Goal: Task Accomplishment & Management: Use online tool/utility

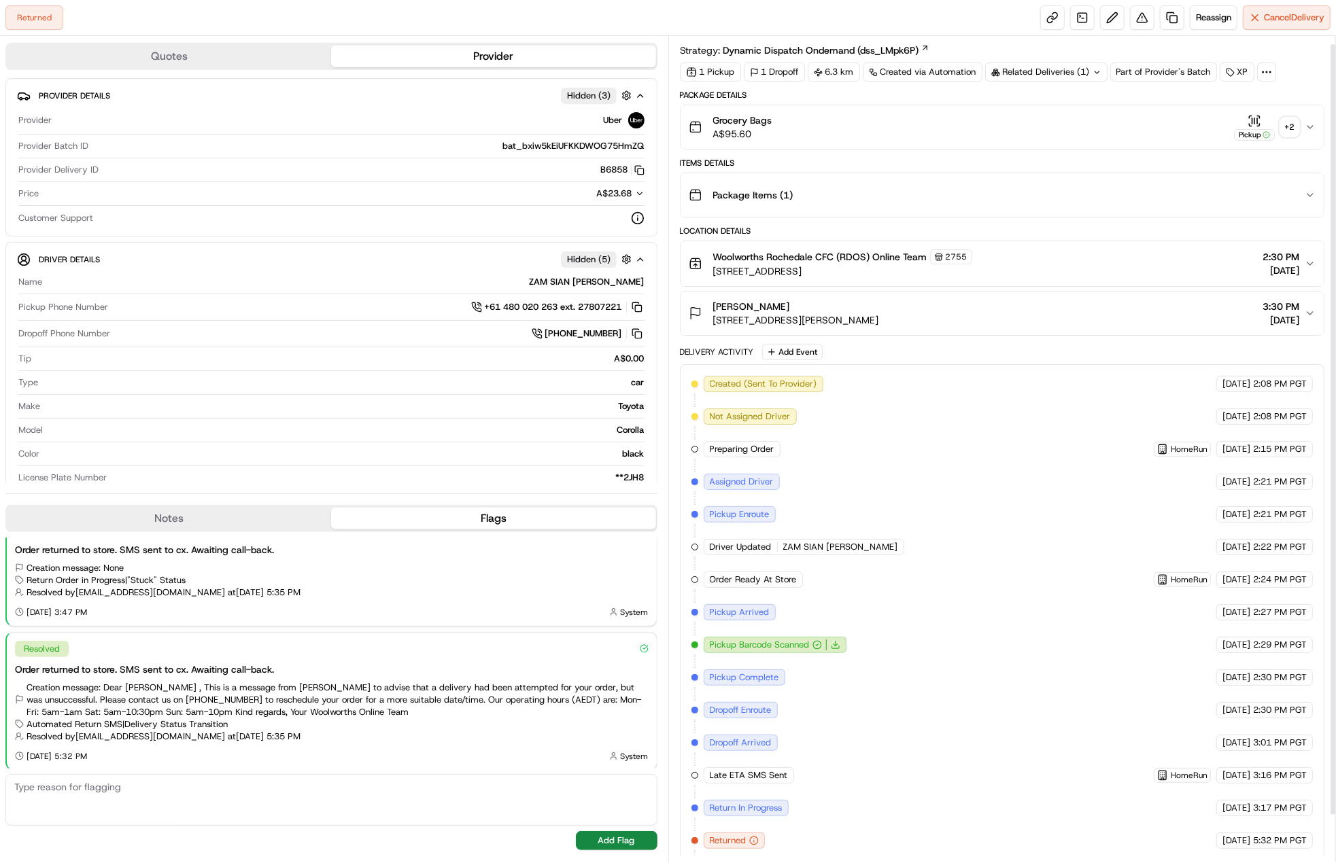
scroll to position [58, 0]
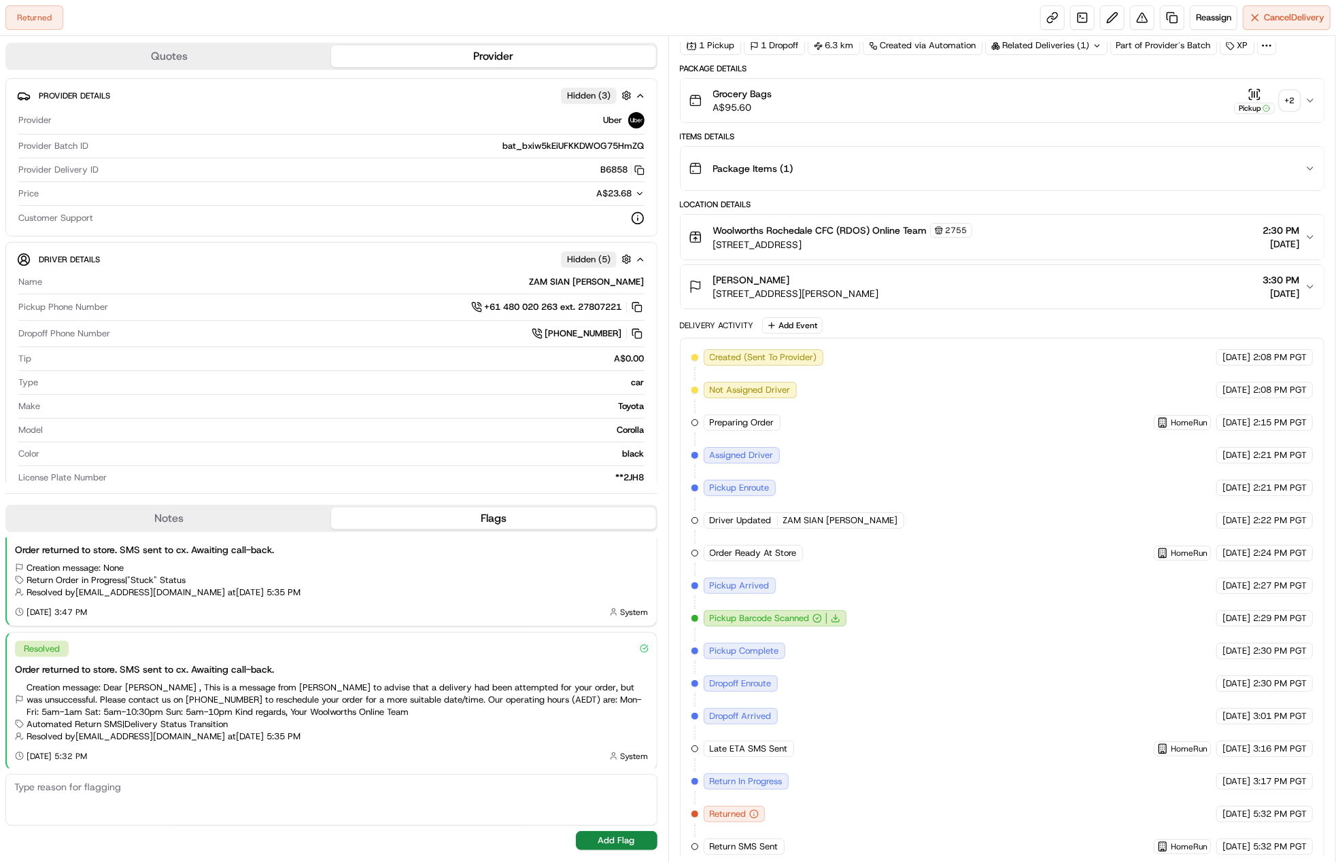
click at [810, 296] on span "[STREET_ADDRESS][PERSON_NAME]" at bounding box center [796, 294] width 166 height 14
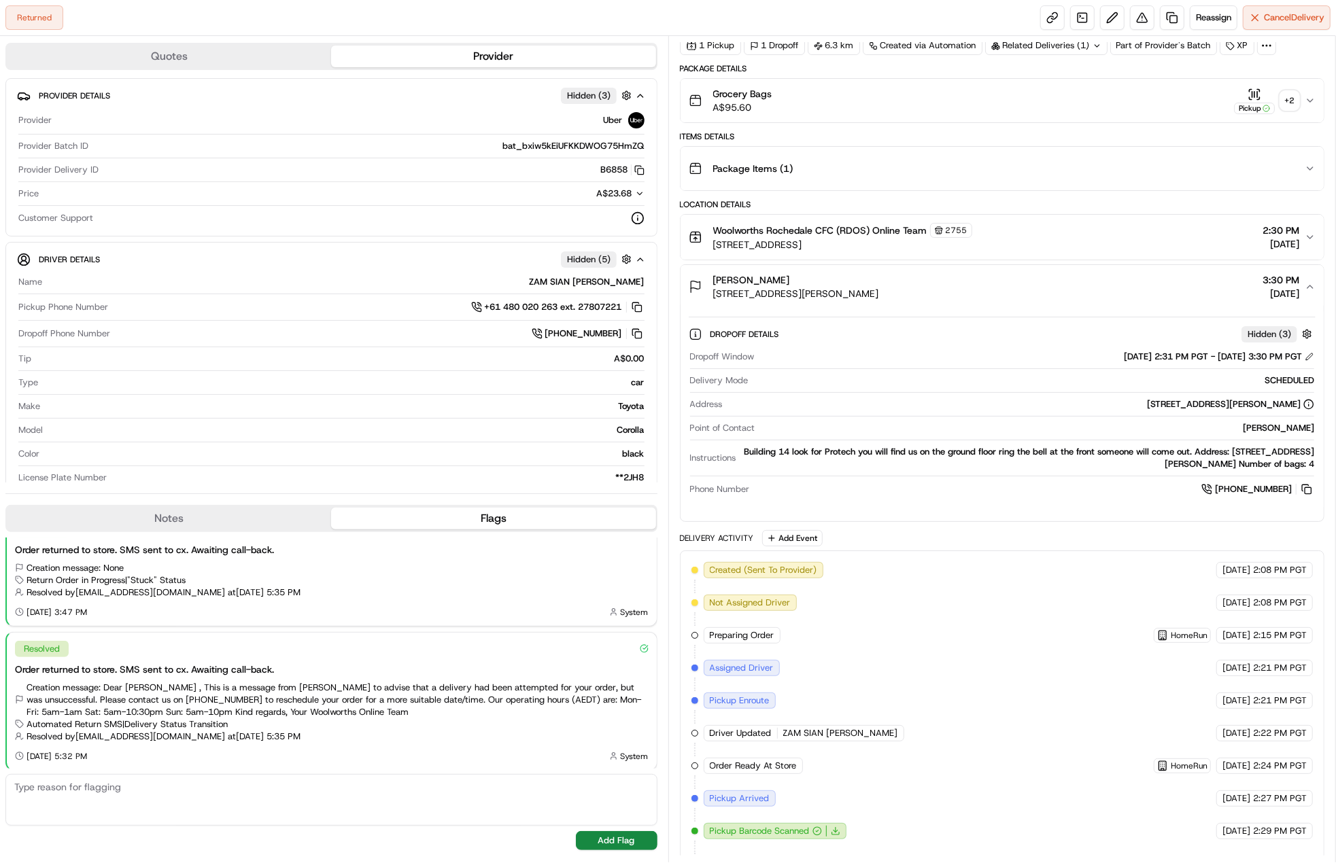
click at [810, 296] on span "[STREET_ADDRESS][PERSON_NAME]" at bounding box center [796, 294] width 166 height 14
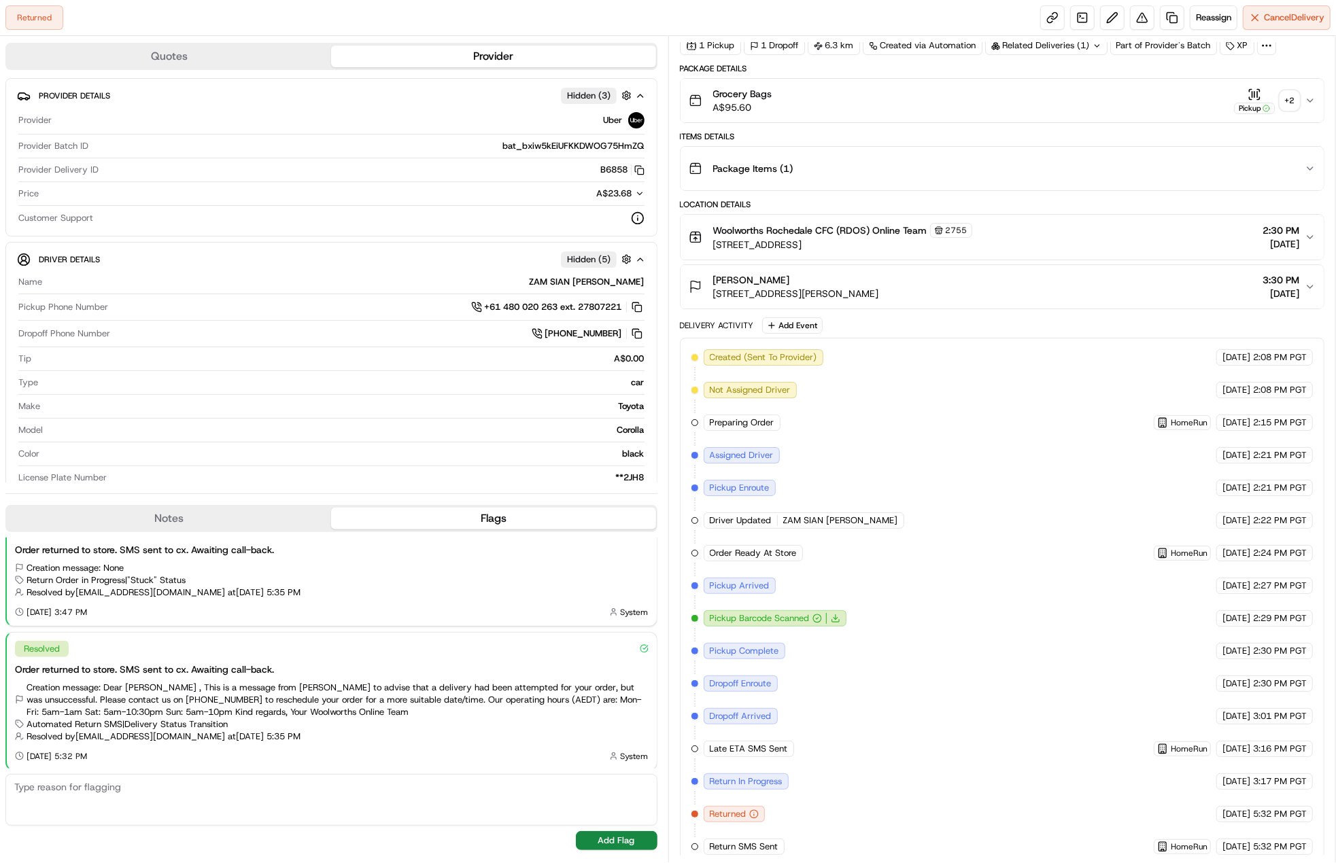
click at [1293, 88] on button "Pickup + 2" at bounding box center [1266, 101] width 65 height 27
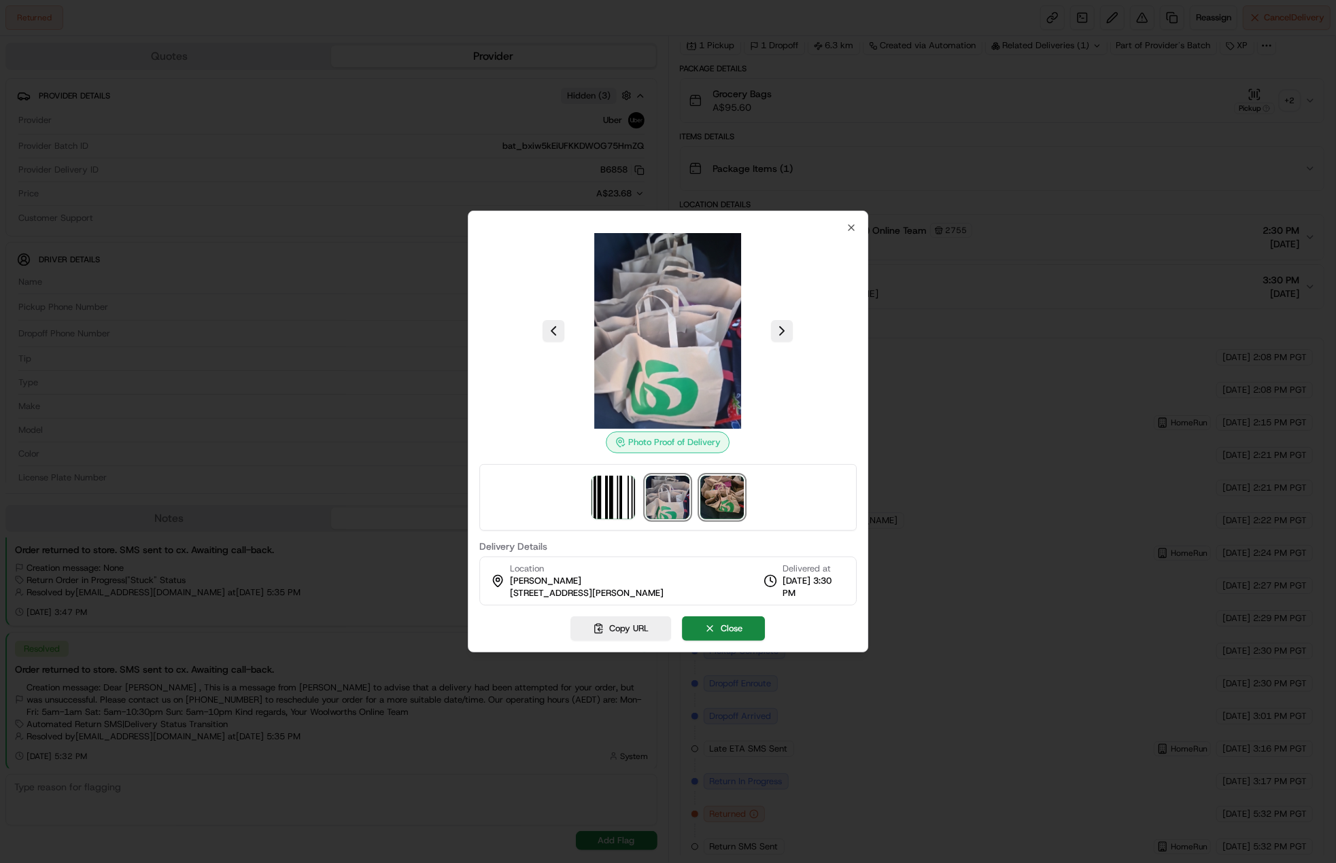
click at [715, 481] on img at bounding box center [723, 498] width 44 height 44
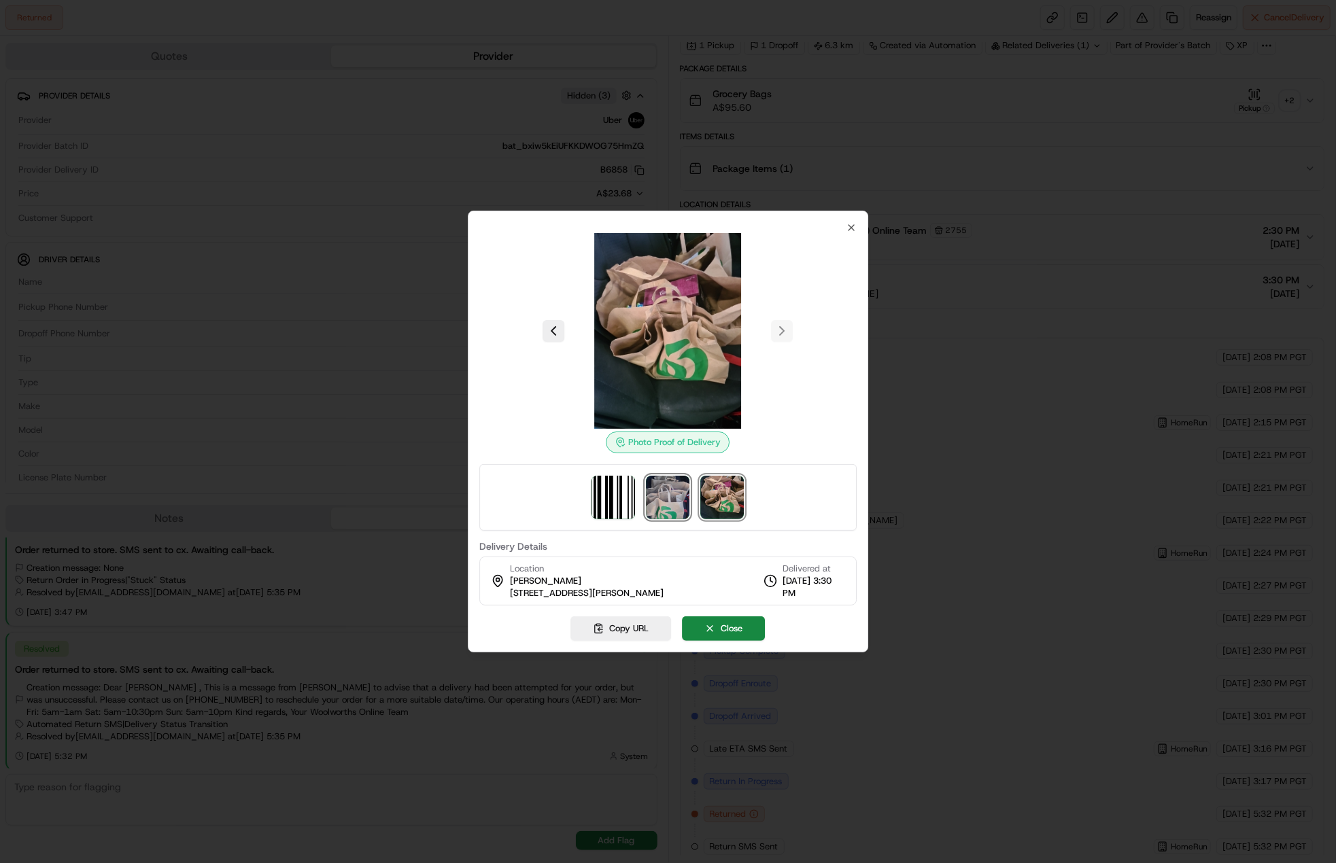
click at [672, 487] on img at bounding box center [669, 498] width 44 height 44
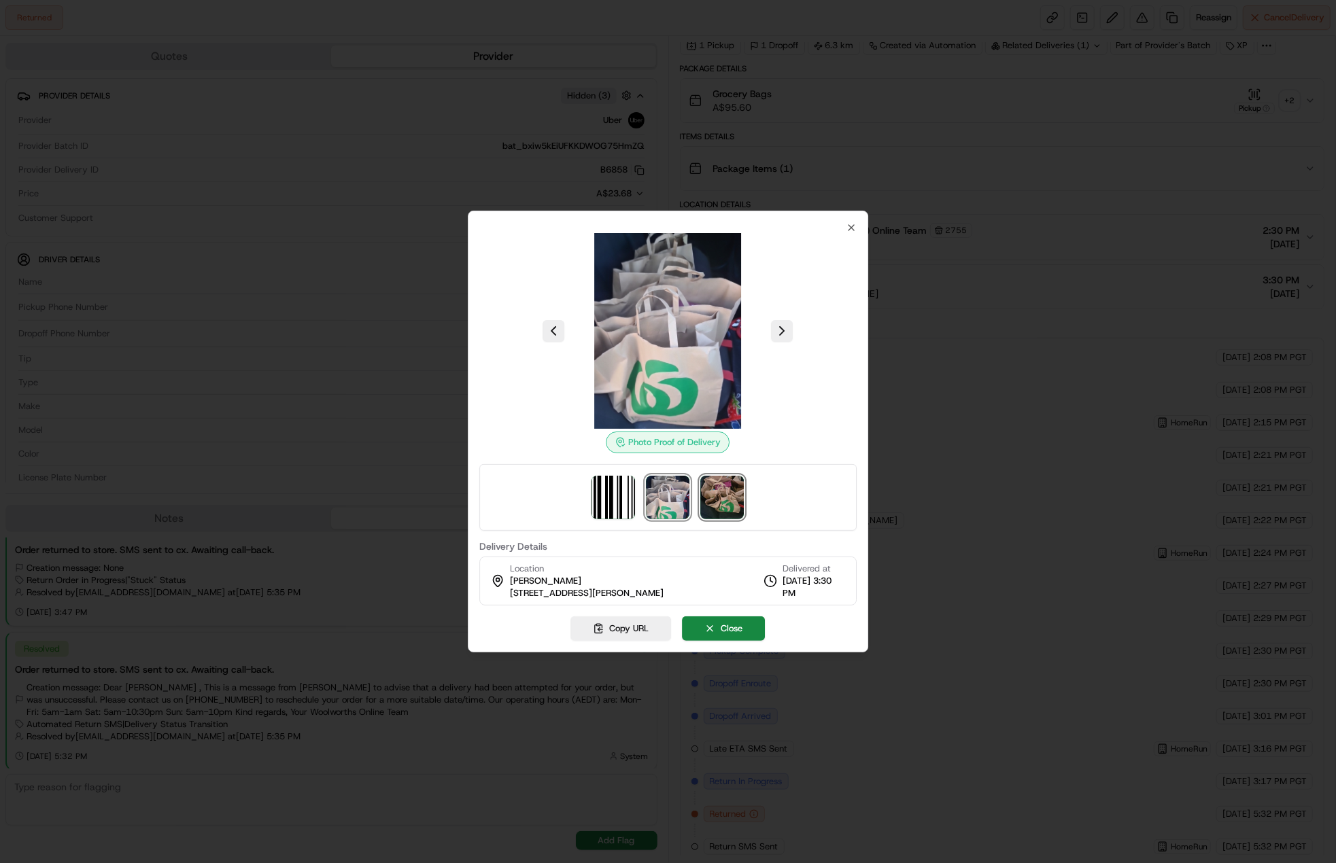
click at [718, 488] on img at bounding box center [723, 498] width 44 height 44
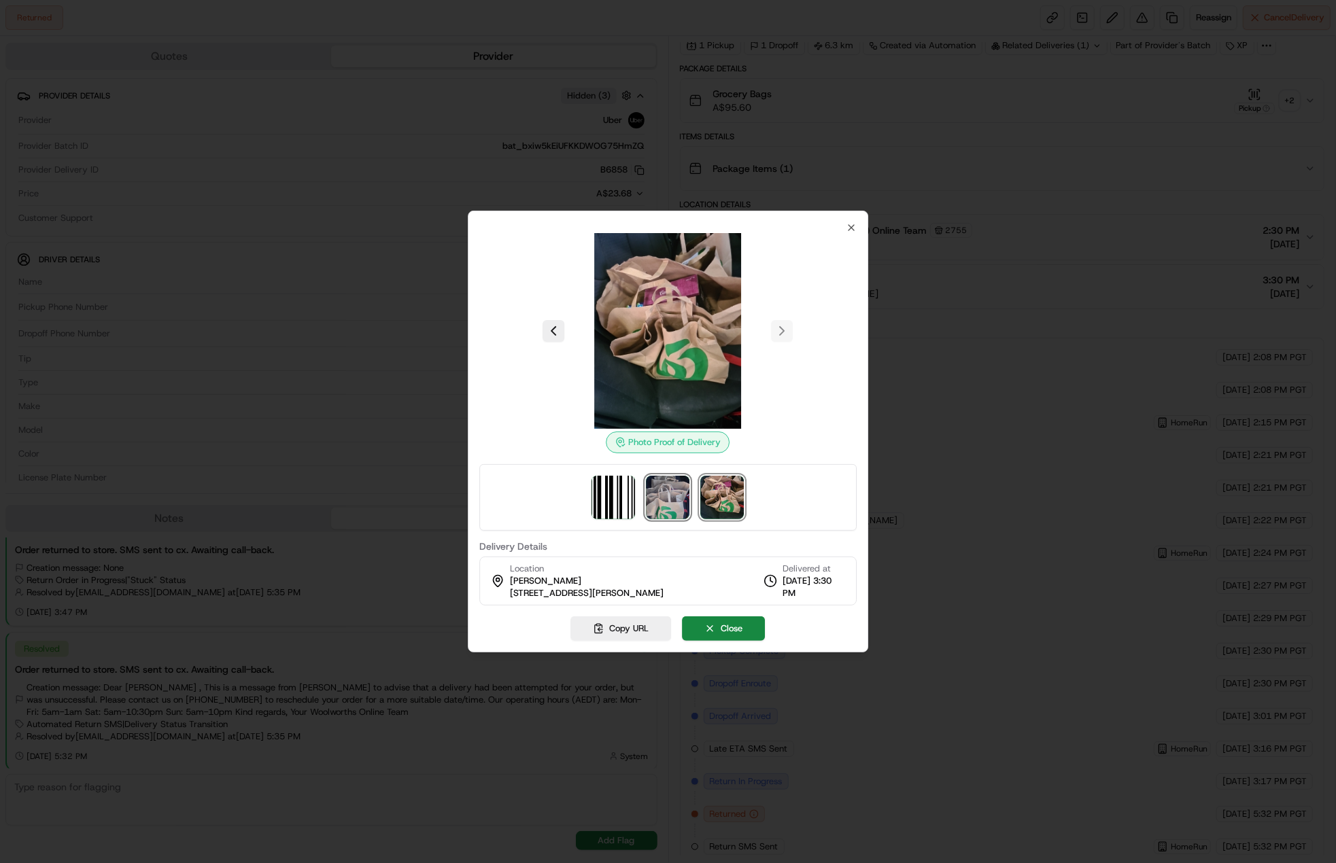
click at [661, 486] on img at bounding box center [669, 498] width 44 height 44
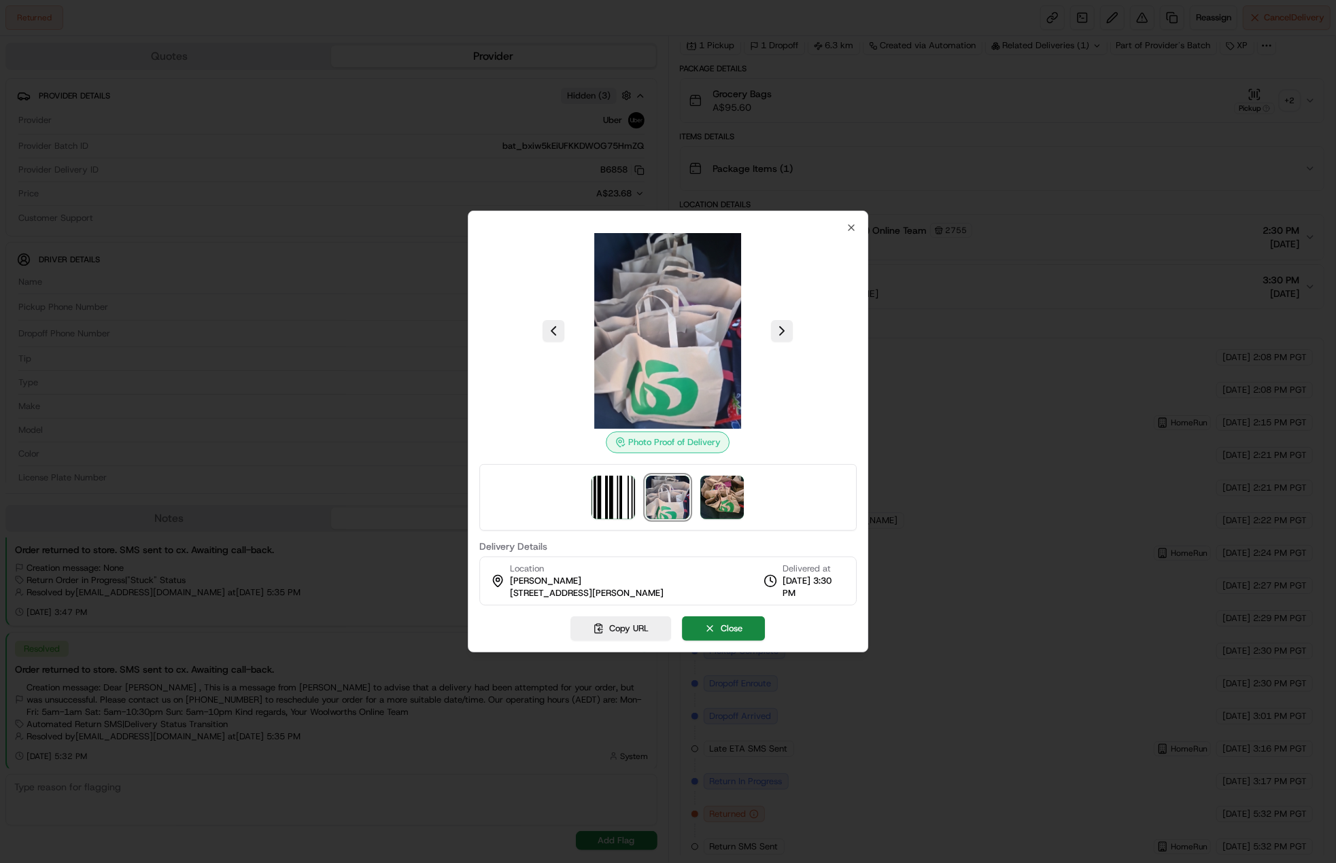
click at [639, 485] on div at bounding box center [668, 497] width 378 height 67
click at [634, 483] on img at bounding box center [614, 498] width 44 height 44
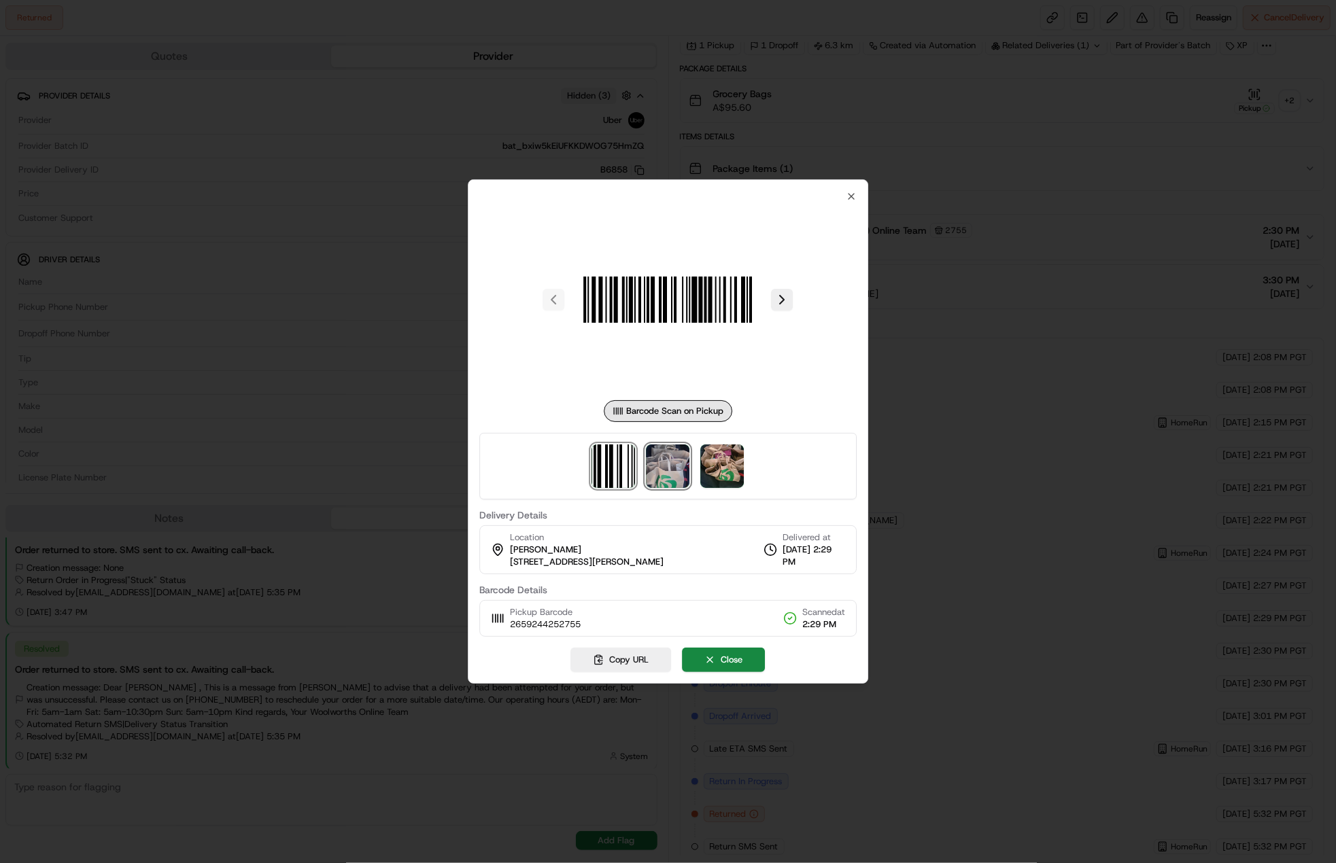
click at [681, 470] on img at bounding box center [669, 467] width 44 height 44
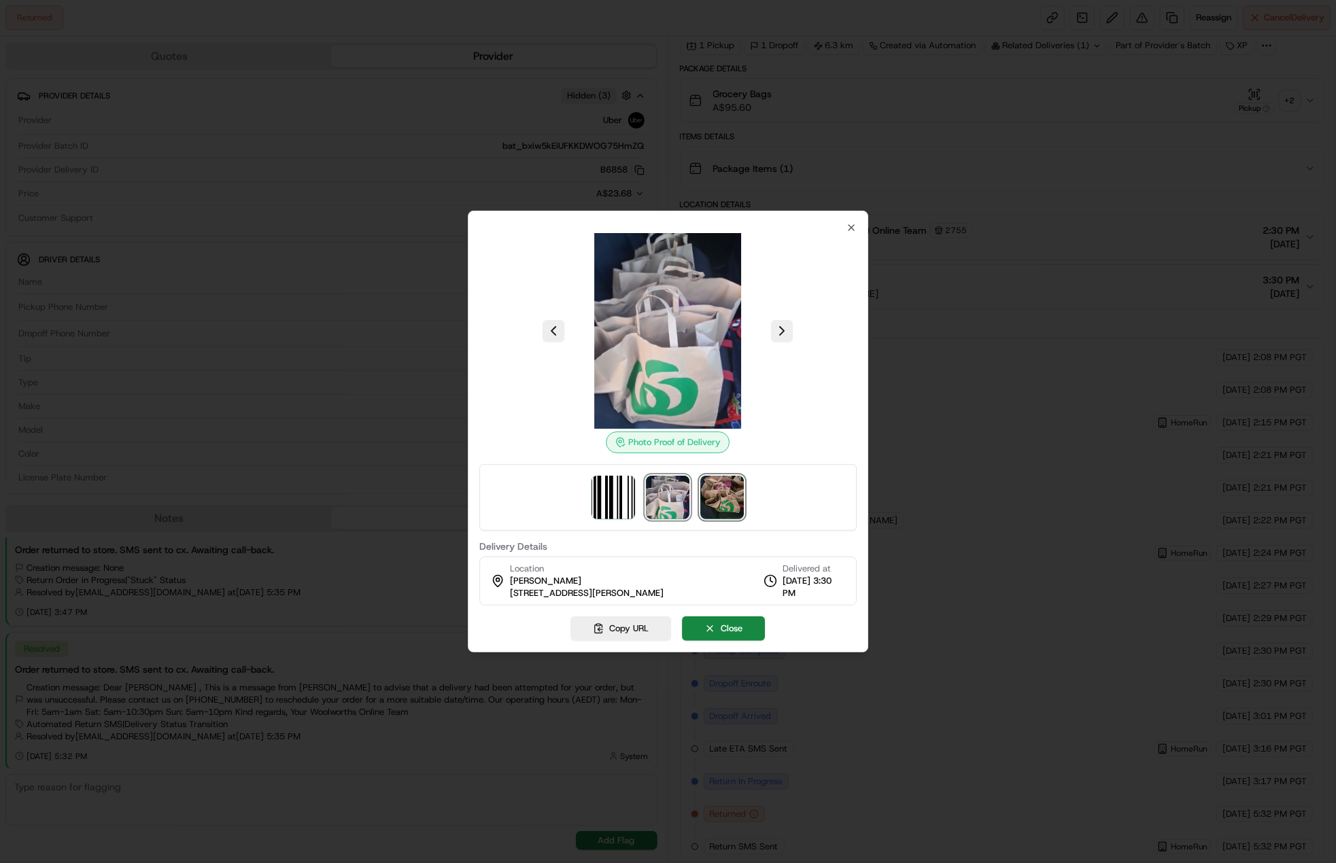
click at [715, 479] on img at bounding box center [723, 498] width 44 height 44
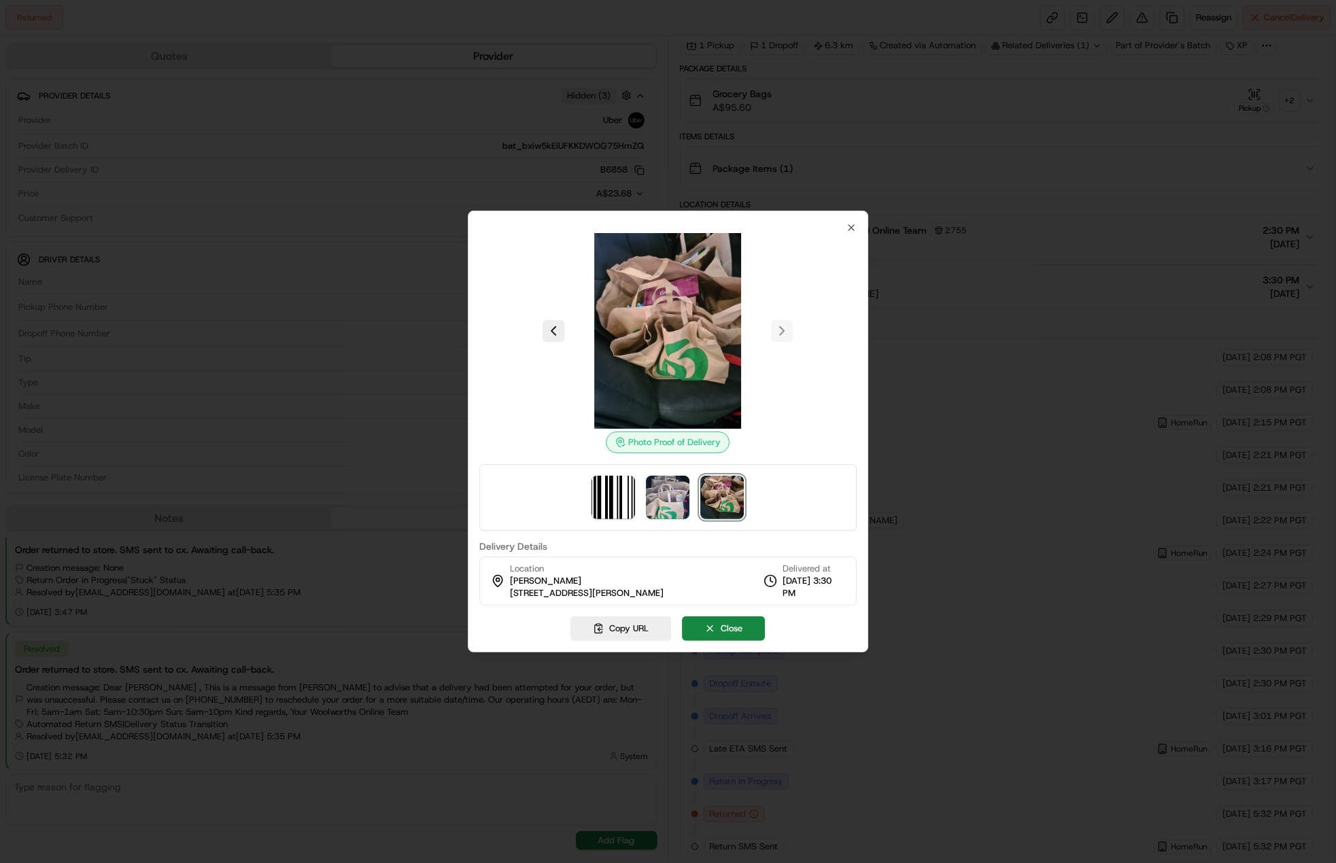
click at [862, 491] on div "Photo Proof of Delivery Delivery Details Location Joelle Fradd 2728 Logan Road,…" at bounding box center [668, 432] width 401 height 442
click at [942, 564] on div at bounding box center [668, 431] width 1336 height 863
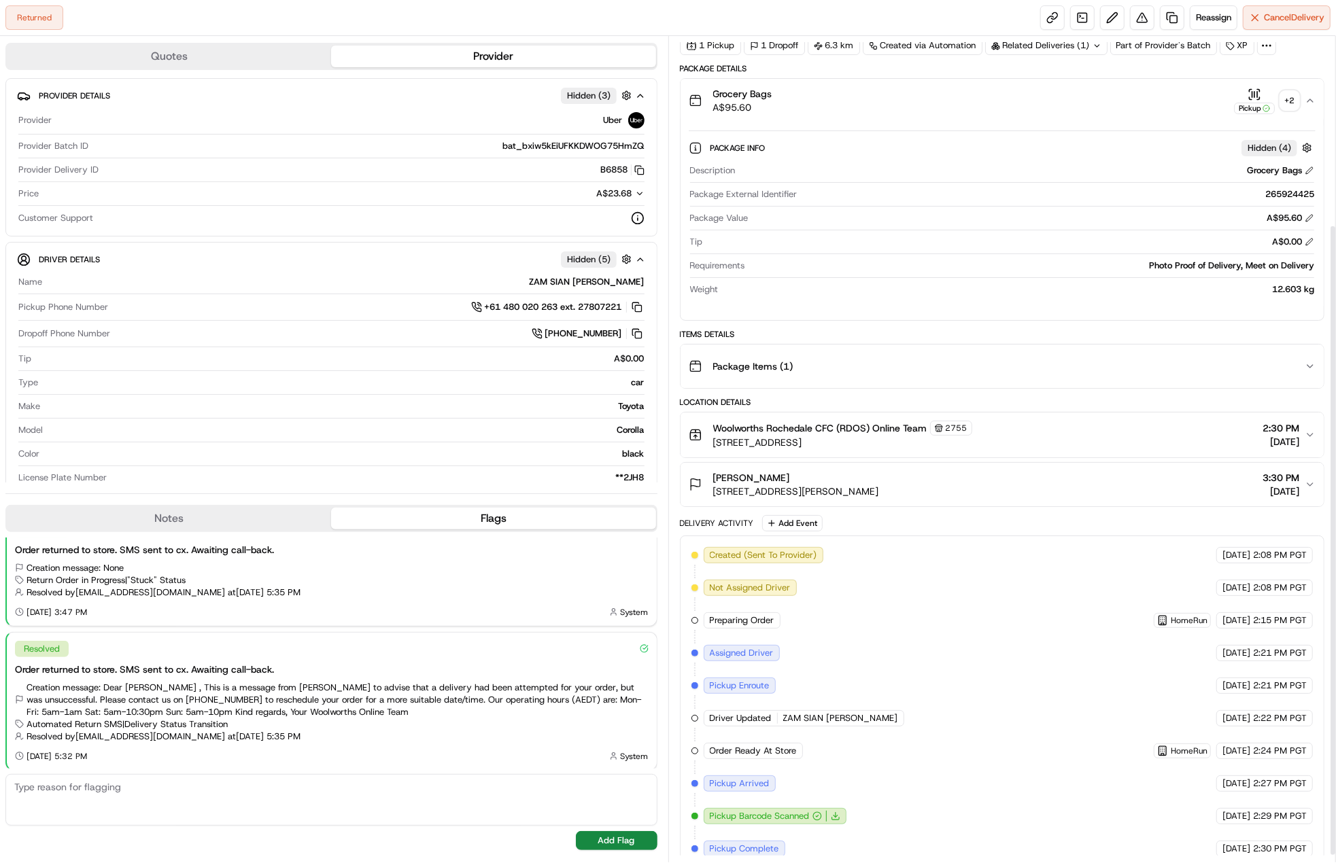
scroll to position [256, 0]
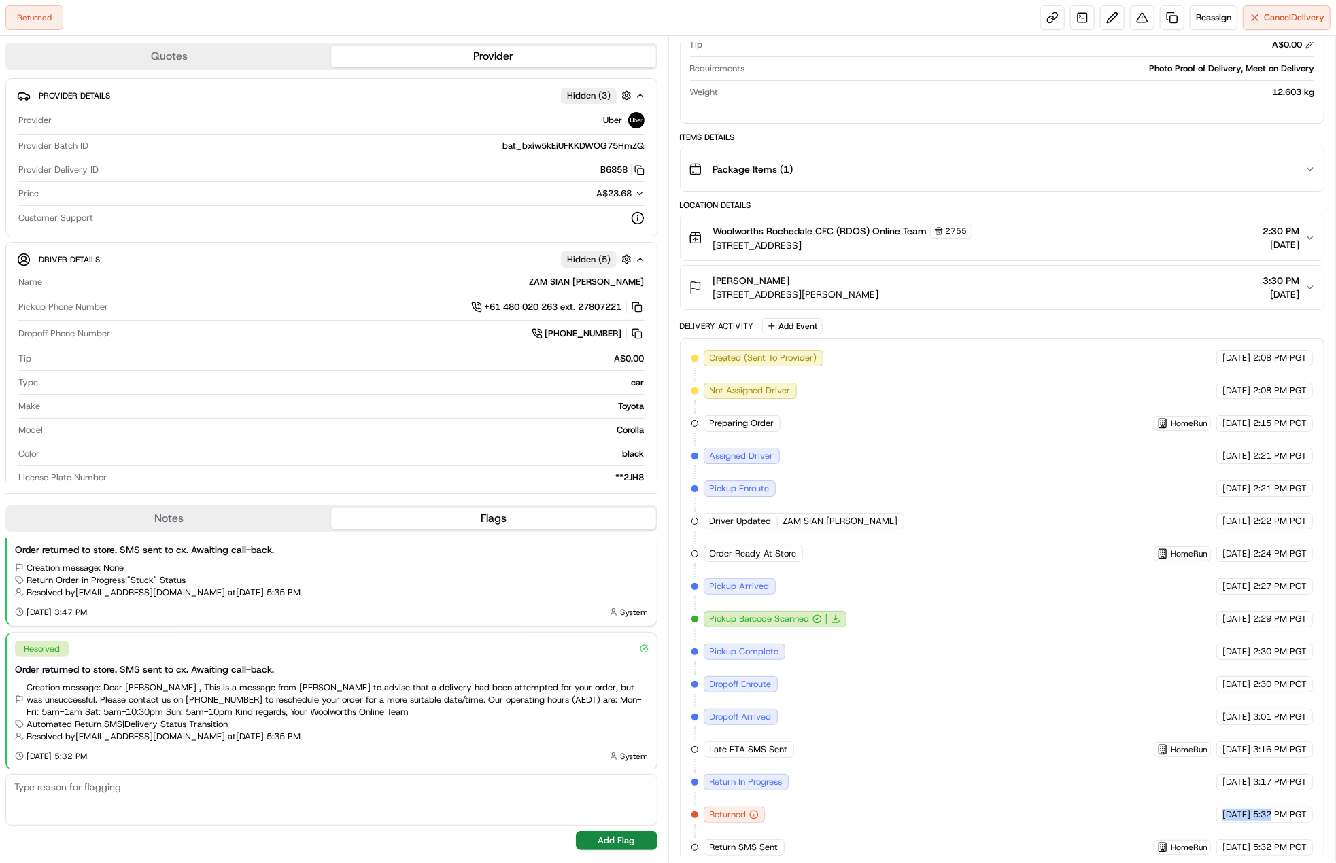
drag, startPoint x: 1186, startPoint y: 798, endPoint x: 1274, endPoint y: 810, distance: 89.2
click at [1274, 810] on div "Created (Sent To Provider) Uber 22/08/2025 2:08 PM PGT Not Assigned Driver Uber…" at bounding box center [1002, 603] width 622 height 506
click at [1274, 810] on span "5:32 PM PGT" at bounding box center [1280, 815] width 54 height 12
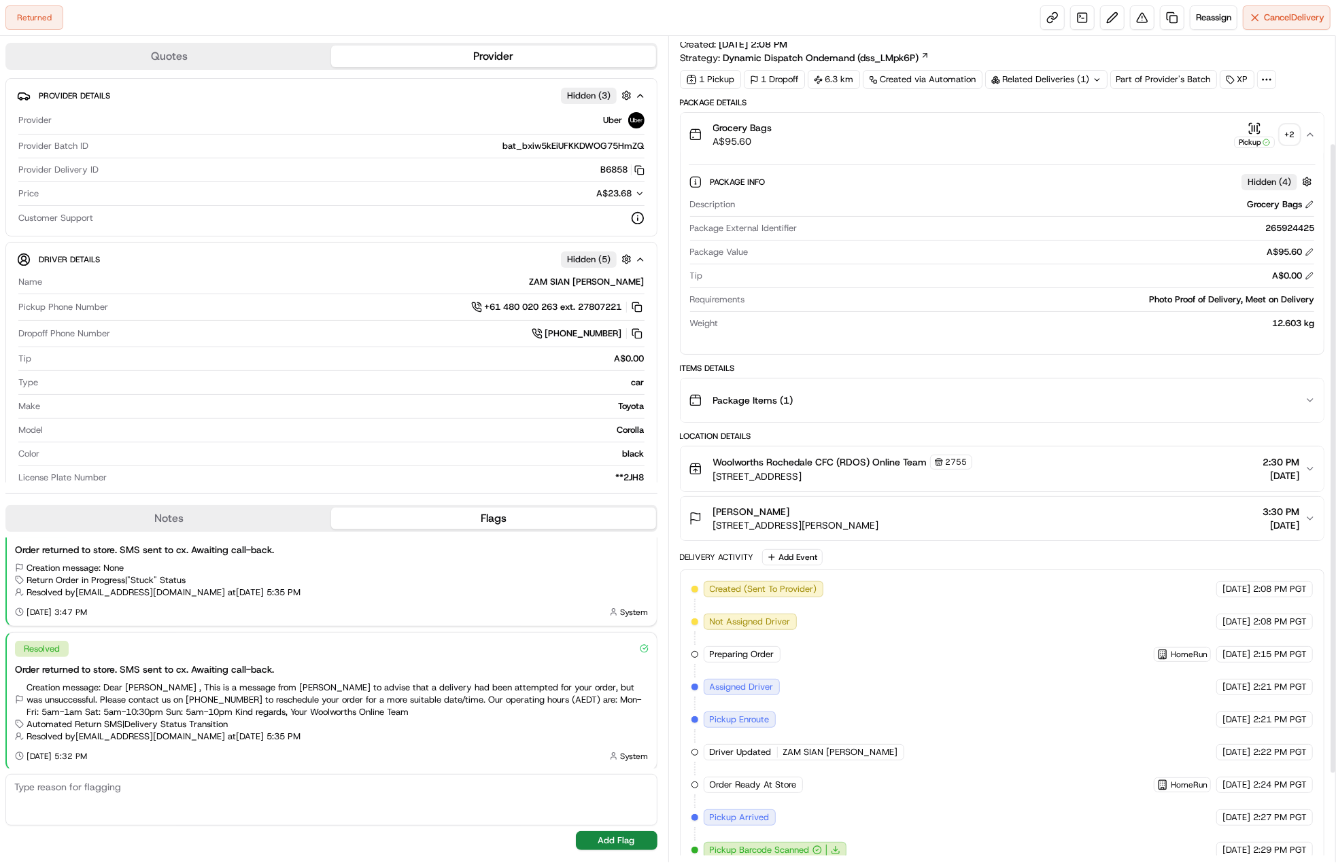
scroll to position [0, 0]
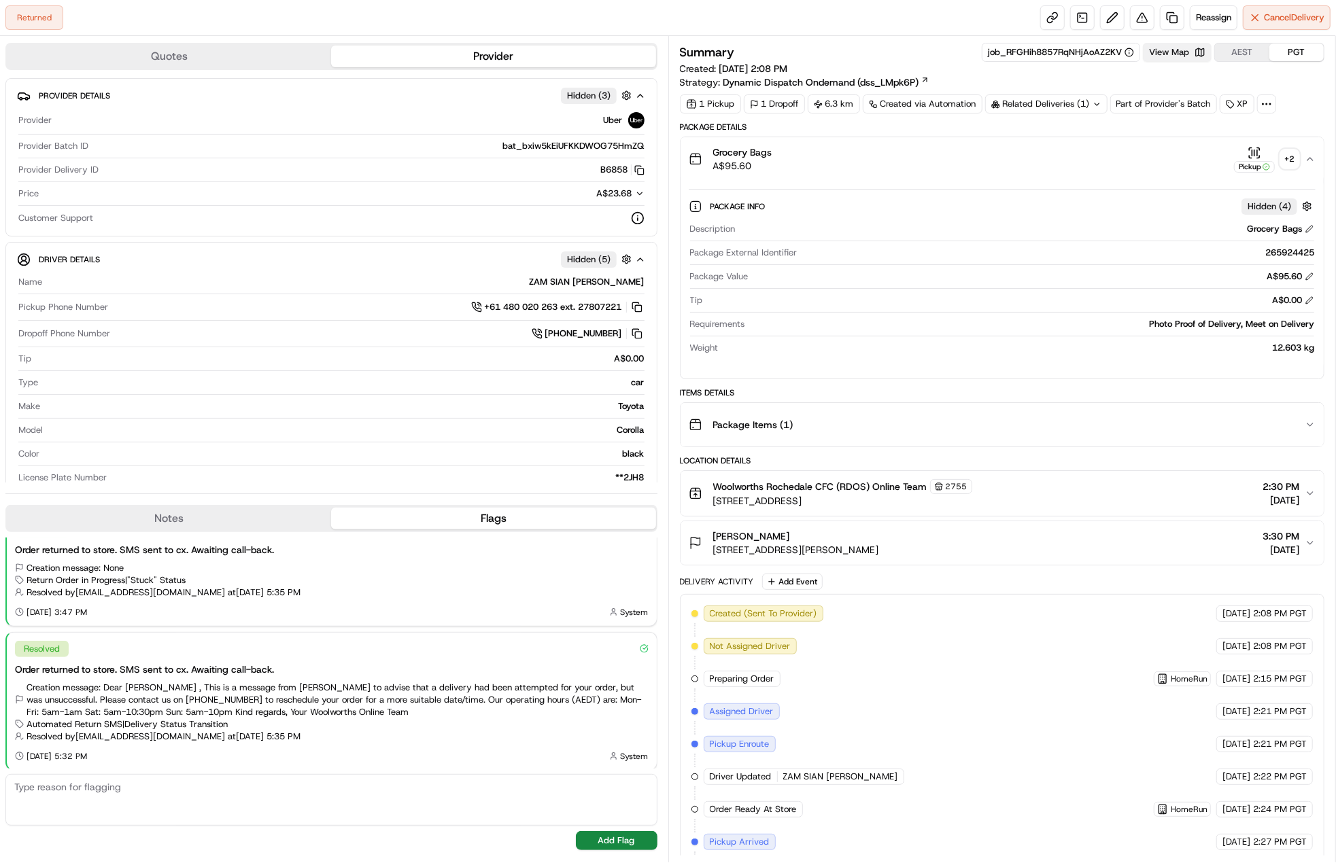
click at [1170, 44] on button "View Map" at bounding box center [1177, 52] width 69 height 19
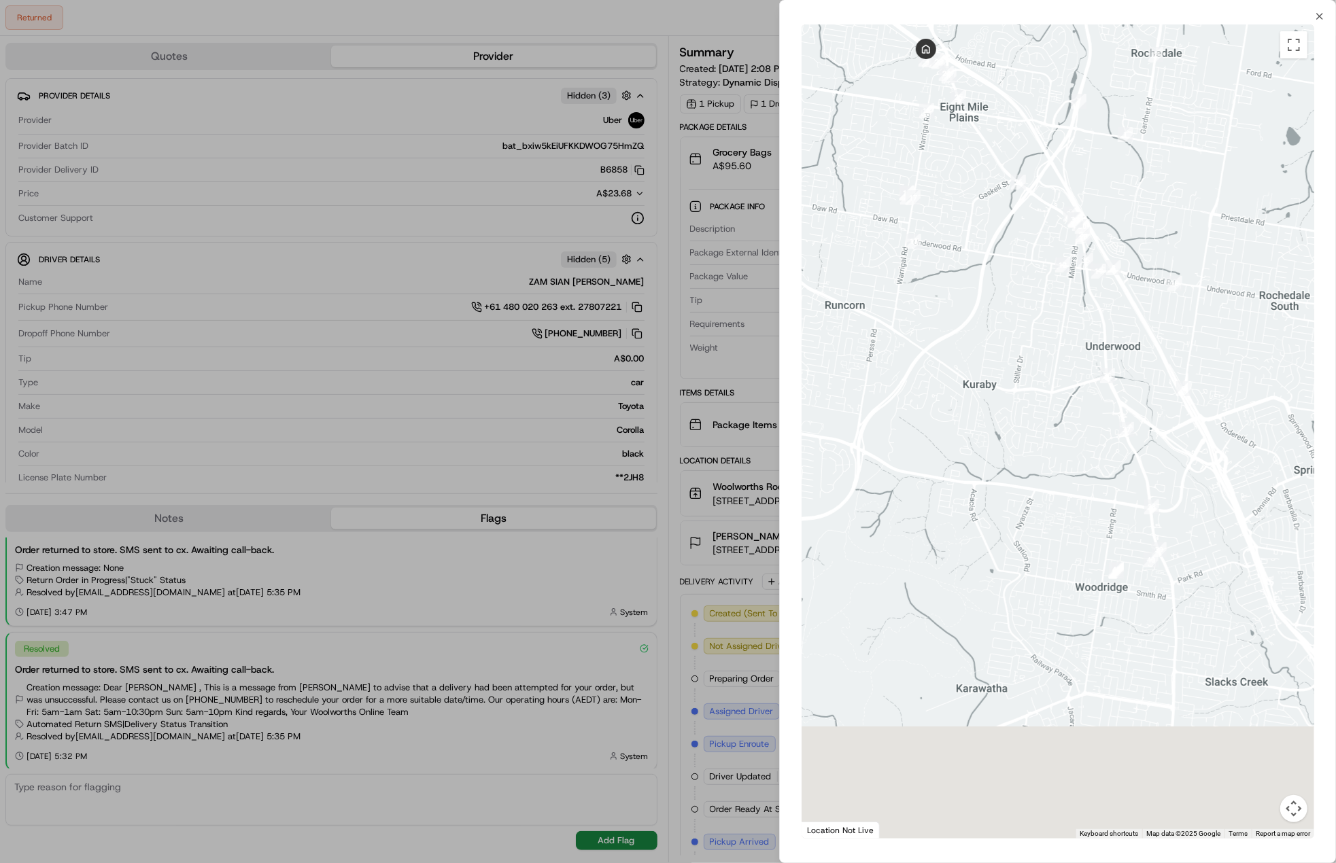
drag, startPoint x: 1082, startPoint y: 519, endPoint x: 1080, endPoint y: 441, distance: 78.9
click at [1080, 441] on div at bounding box center [1058, 431] width 513 height 814
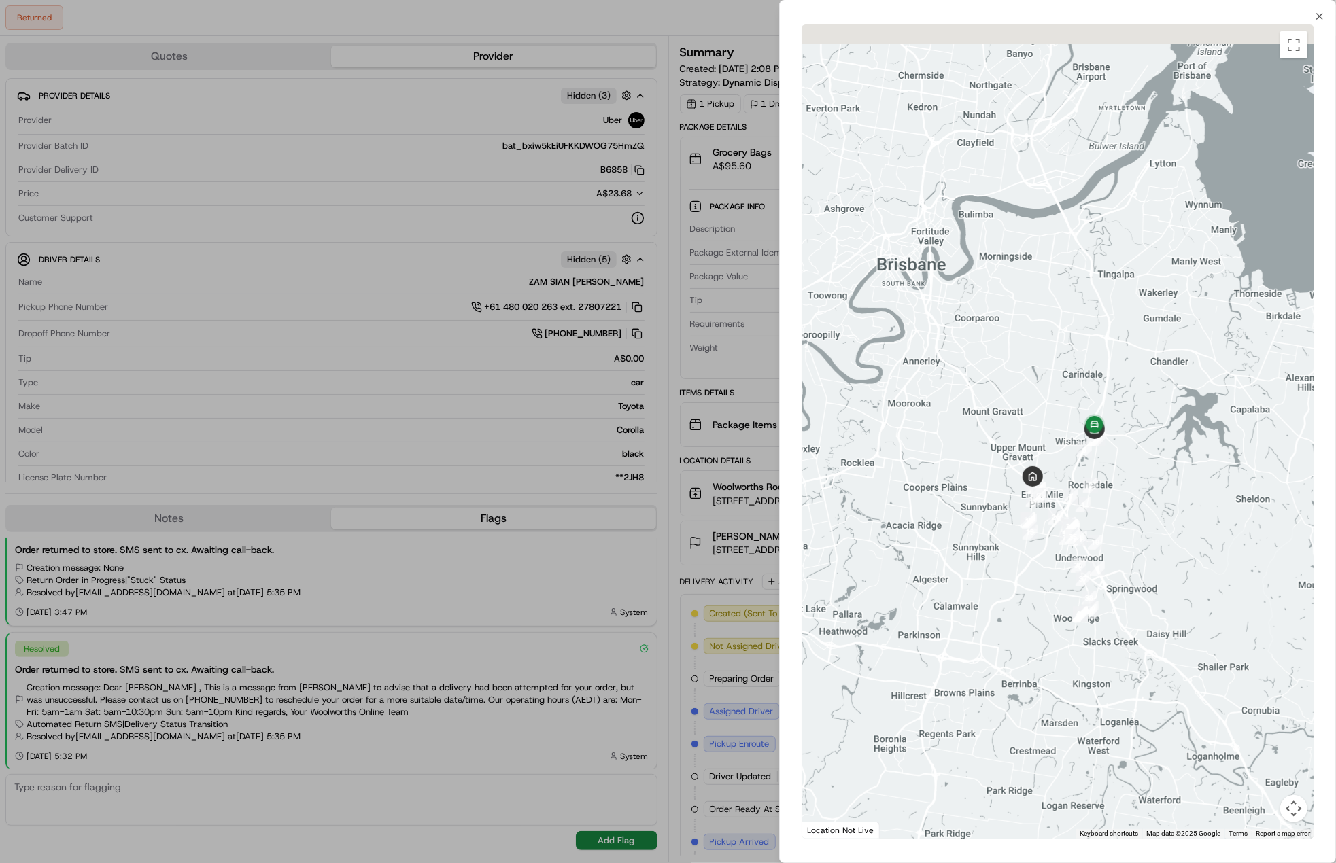
drag, startPoint x: 1103, startPoint y: 380, endPoint x: 1094, endPoint y: 553, distance: 172.9
click at [1094, 553] on div at bounding box center [1058, 431] width 513 height 814
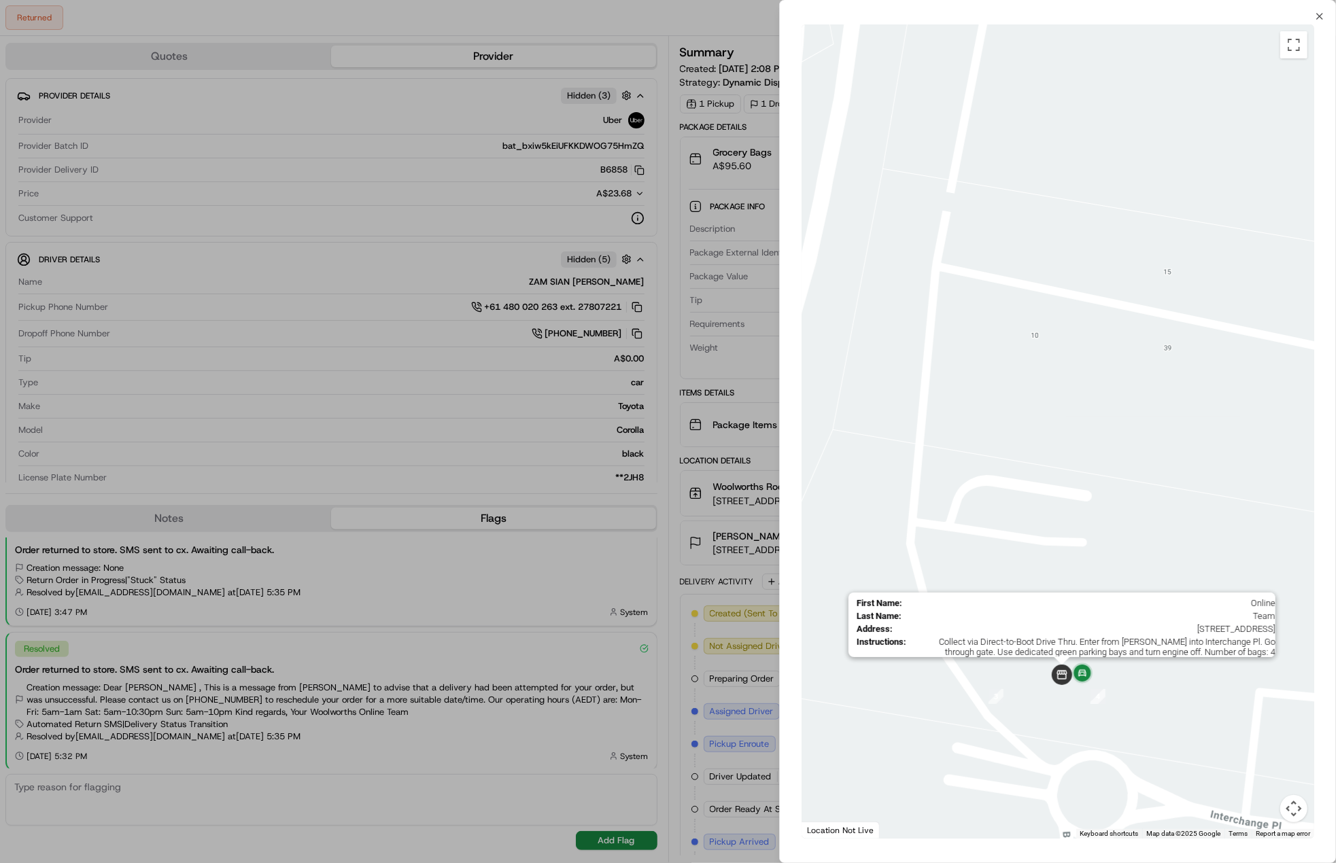
click at [669, 556] on div at bounding box center [668, 431] width 1336 height 863
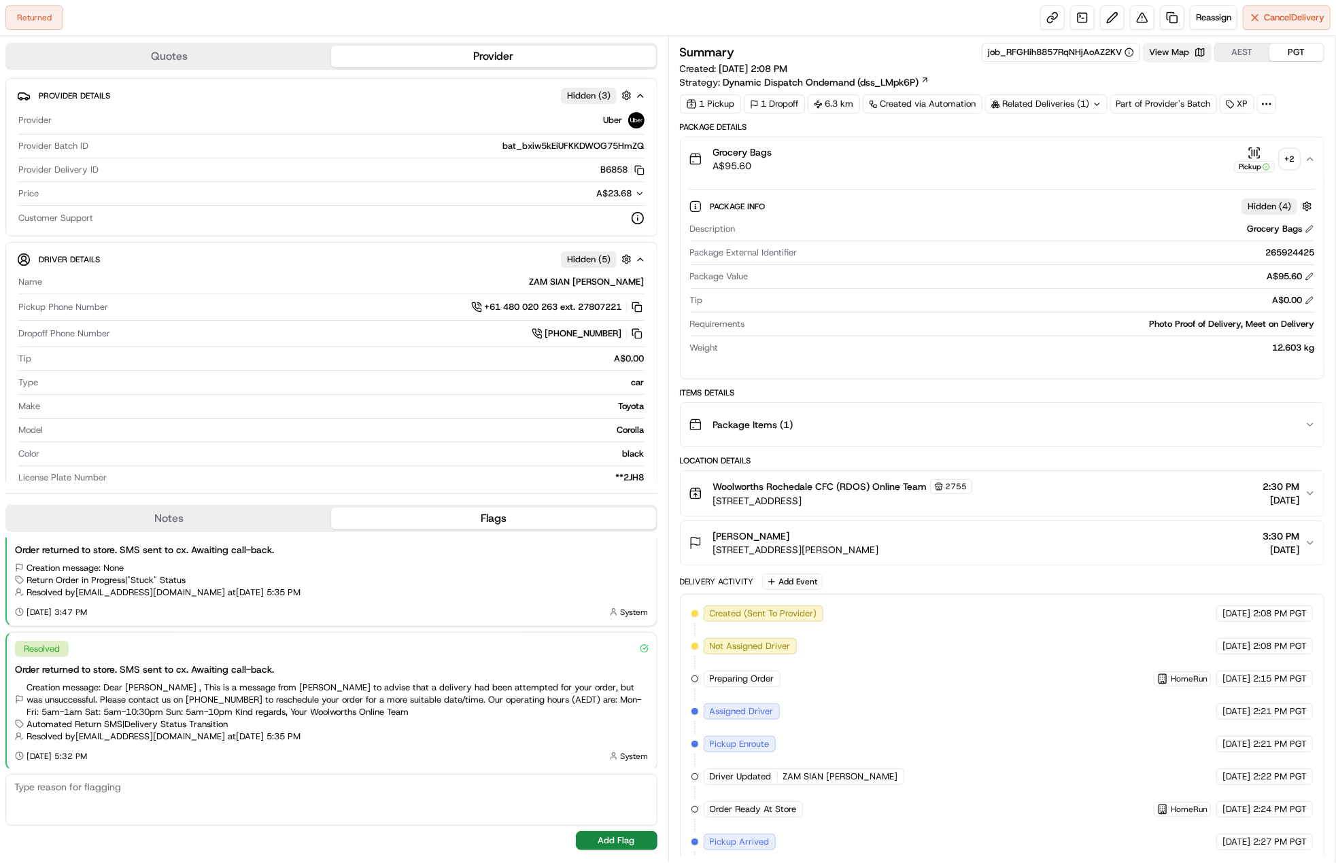
click at [1189, 56] on button "View Map" at bounding box center [1177, 52] width 69 height 19
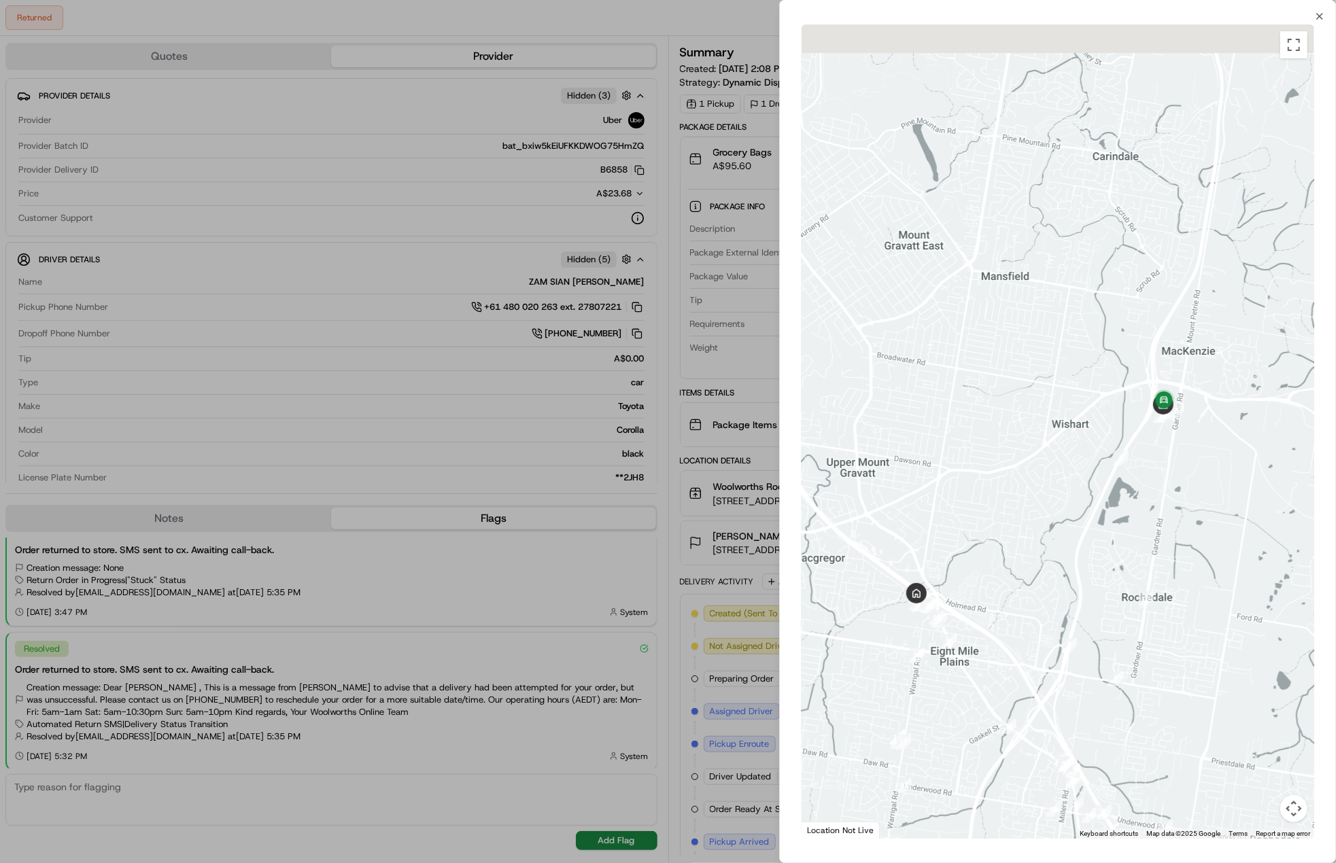
drag, startPoint x: 1156, startPoint y: 584, endPoint x: 1141, endPoint y: 670, distance: 87.0
click at [1141, 670] on div at bounding box center [1058, 431] width 513 height 814
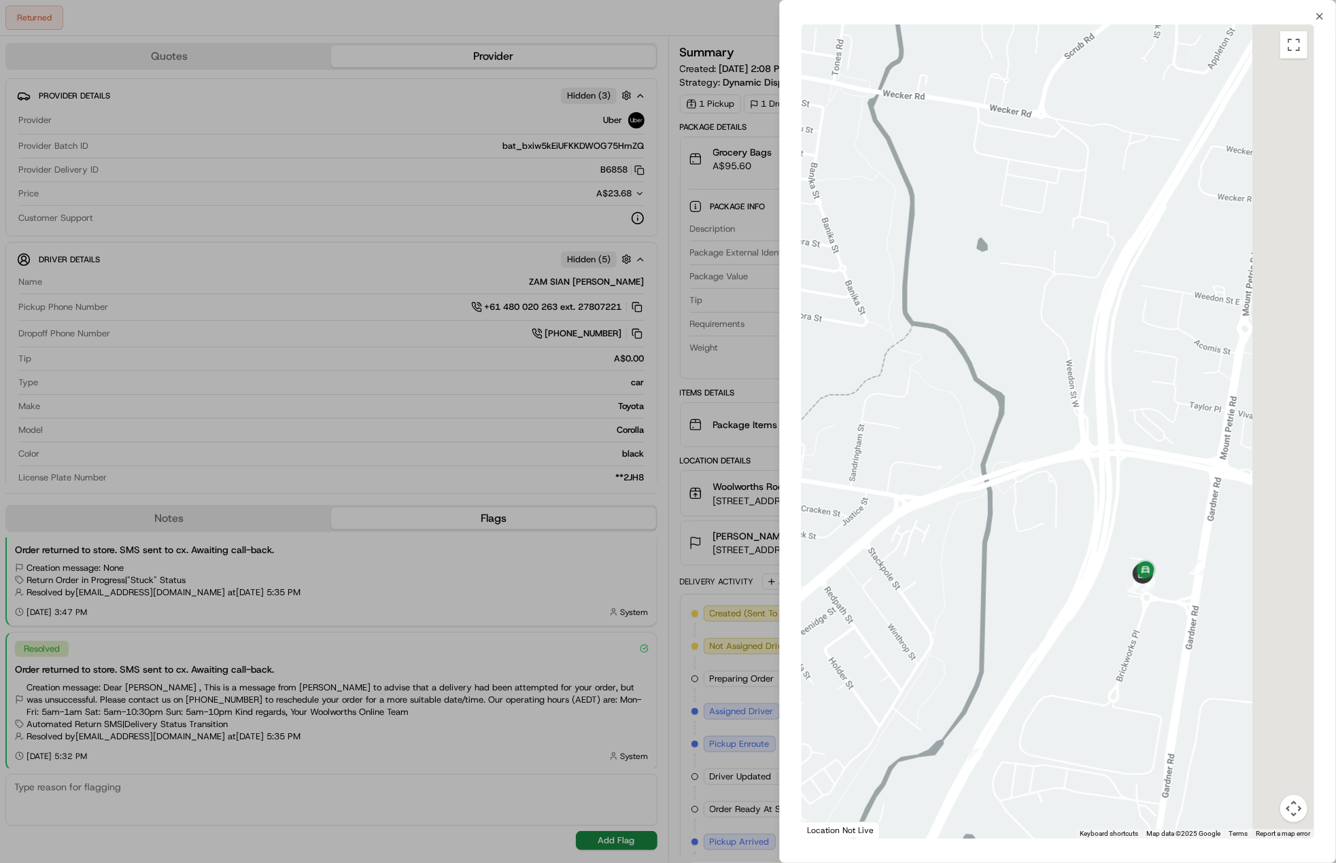
drag, startPoint x: 1244, startPoint y: 551, endPoint x: 1131, endPoint y: 702, distance: 188.6
click at [1131, 702] on div at bounding box center [1058, 431] width 513 height 814
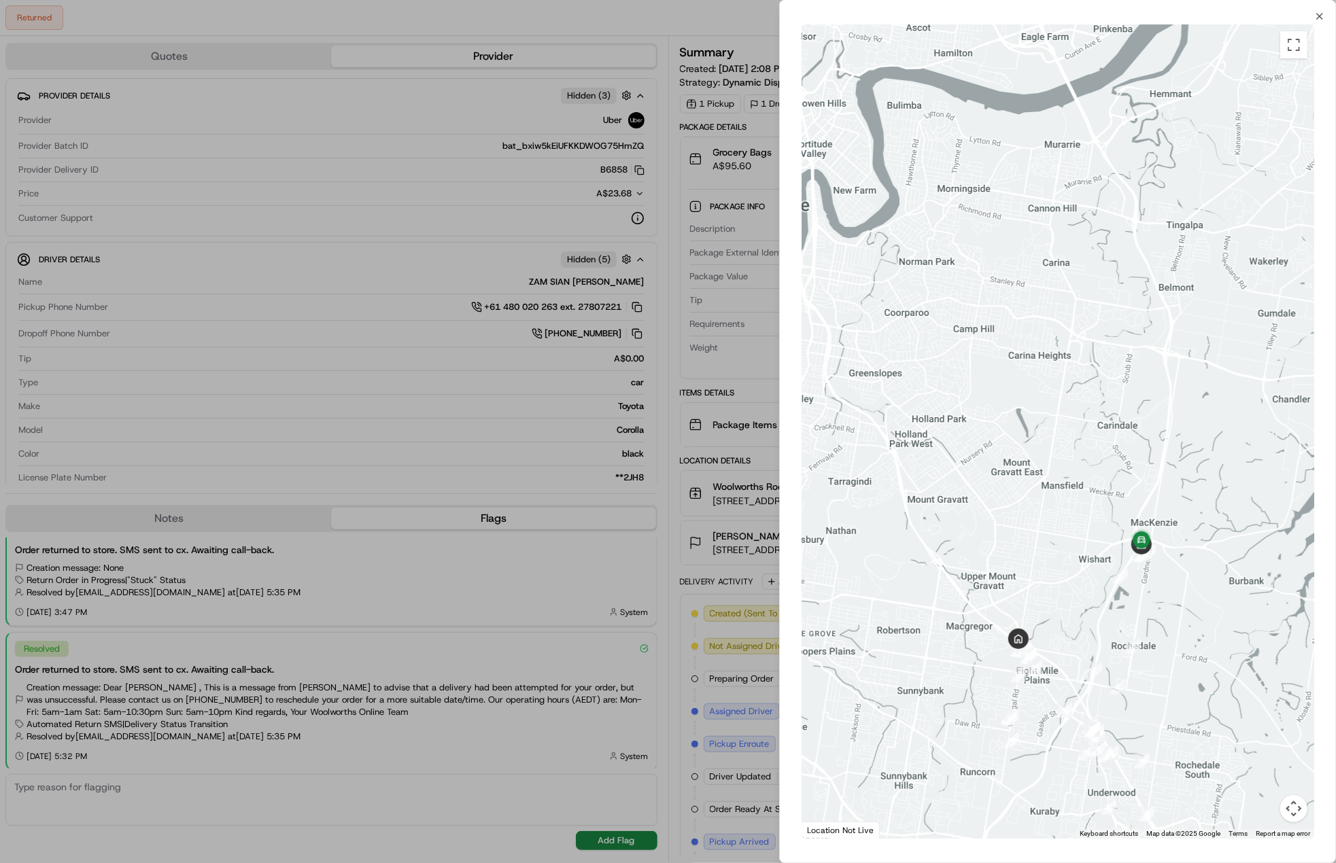
click at [627, 341] on div at bounding box center [668, 431] width 1336 height 863
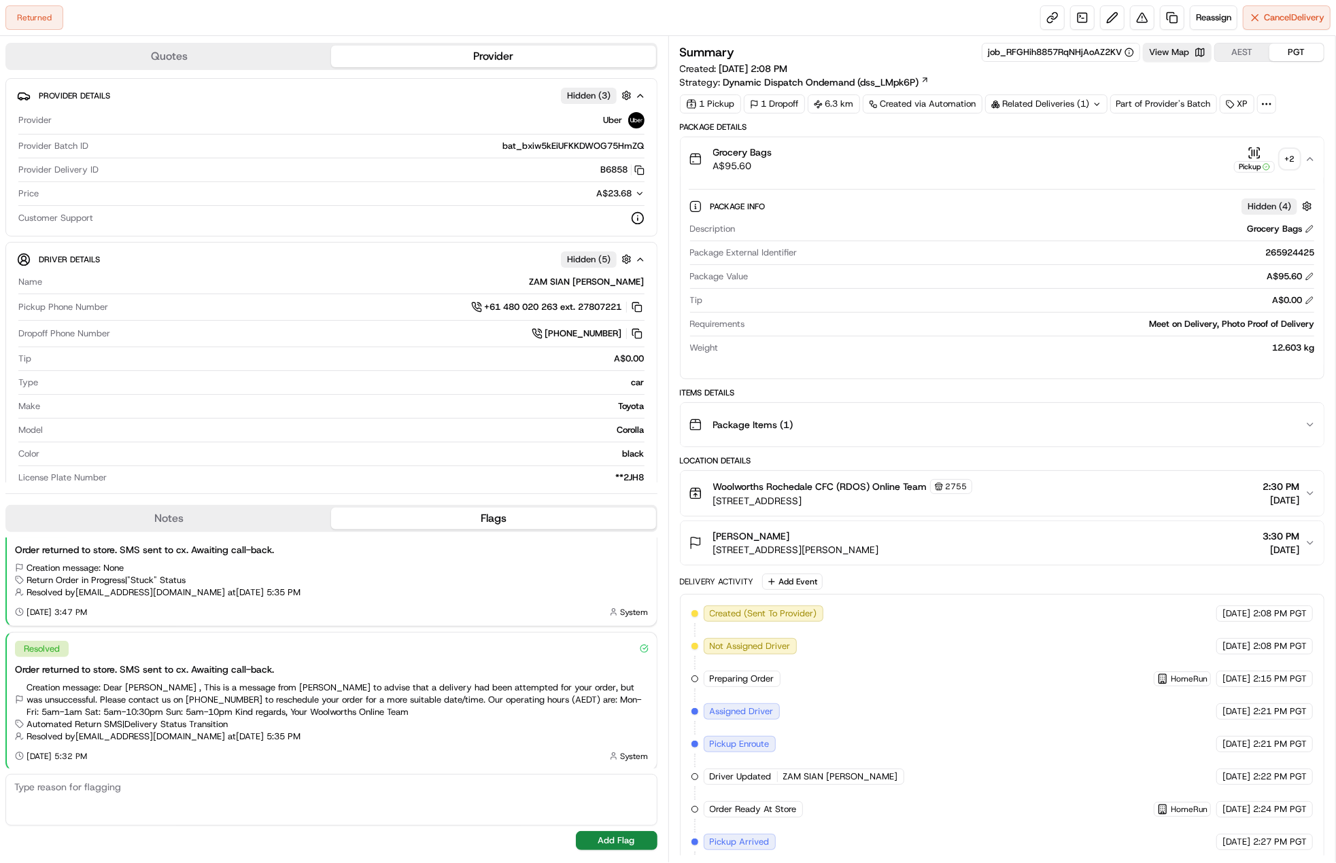
click at [1293, 154] on div "+ 2" at bounding box center [1289, 159] width 19 height 19
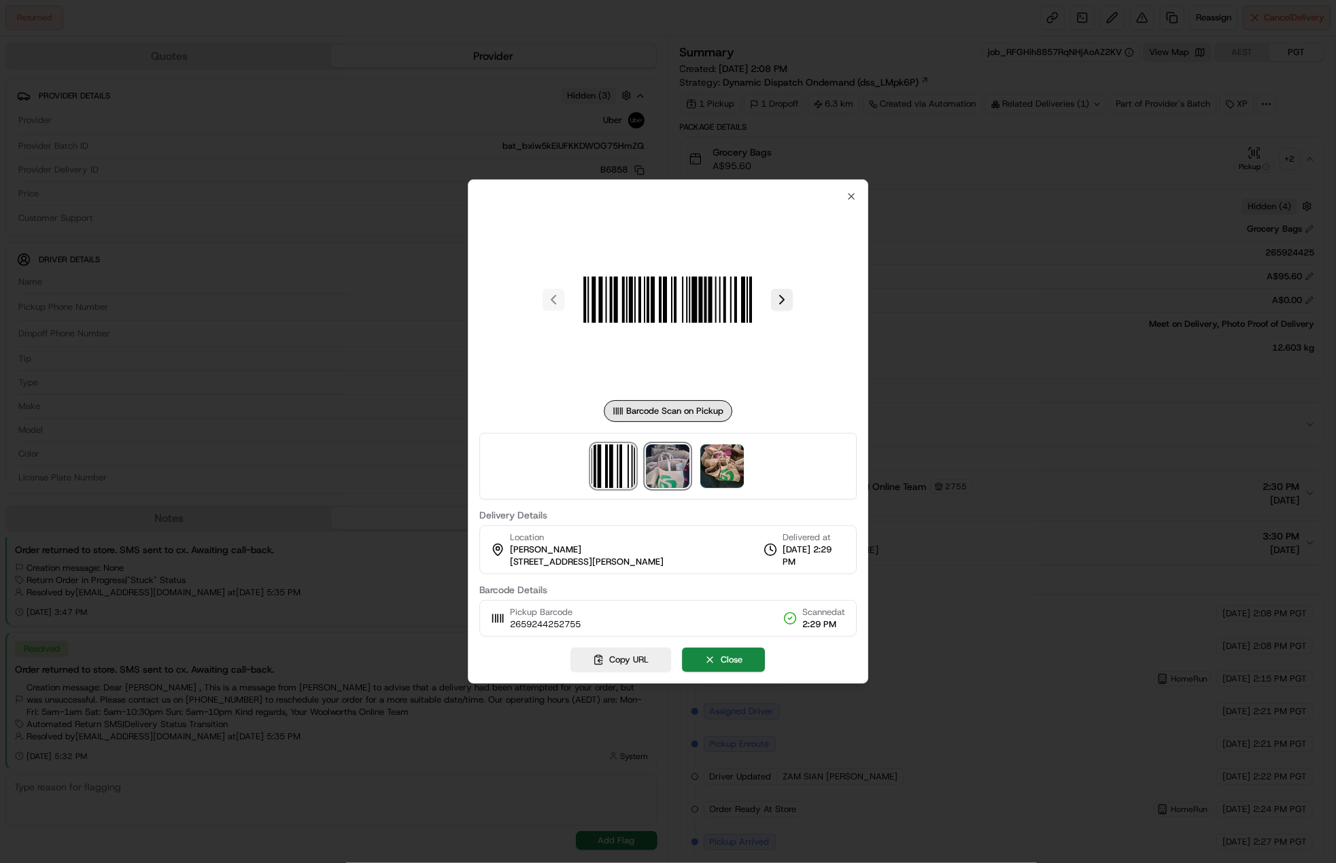
click at [687, 461] on img at bounding box center [669, 467] width 44 height 44
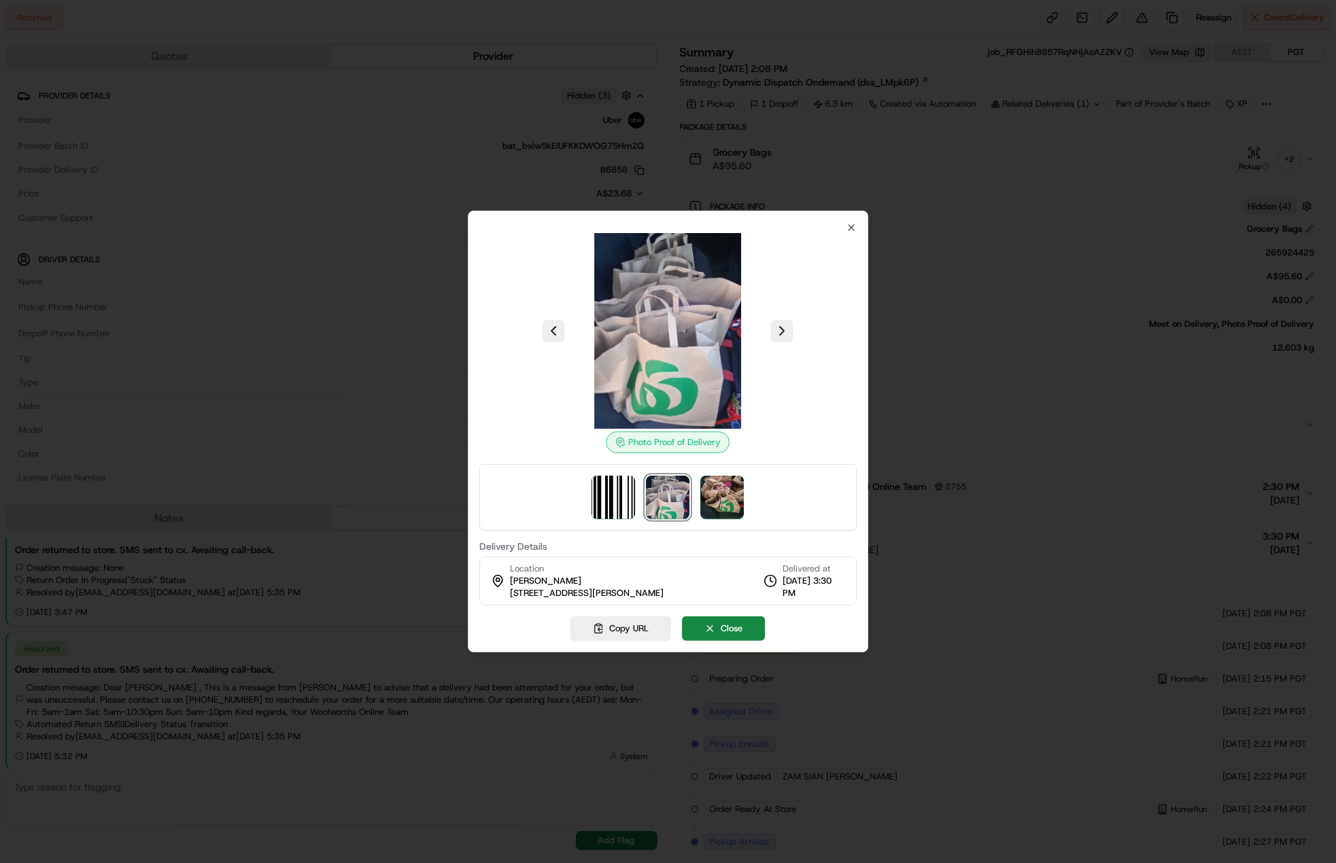
click at [710, 467] on div at bounding box center [668, 497] width 378 height 67
click at [726, 508] on img at bounding box center [723, 498] width 44 height 44
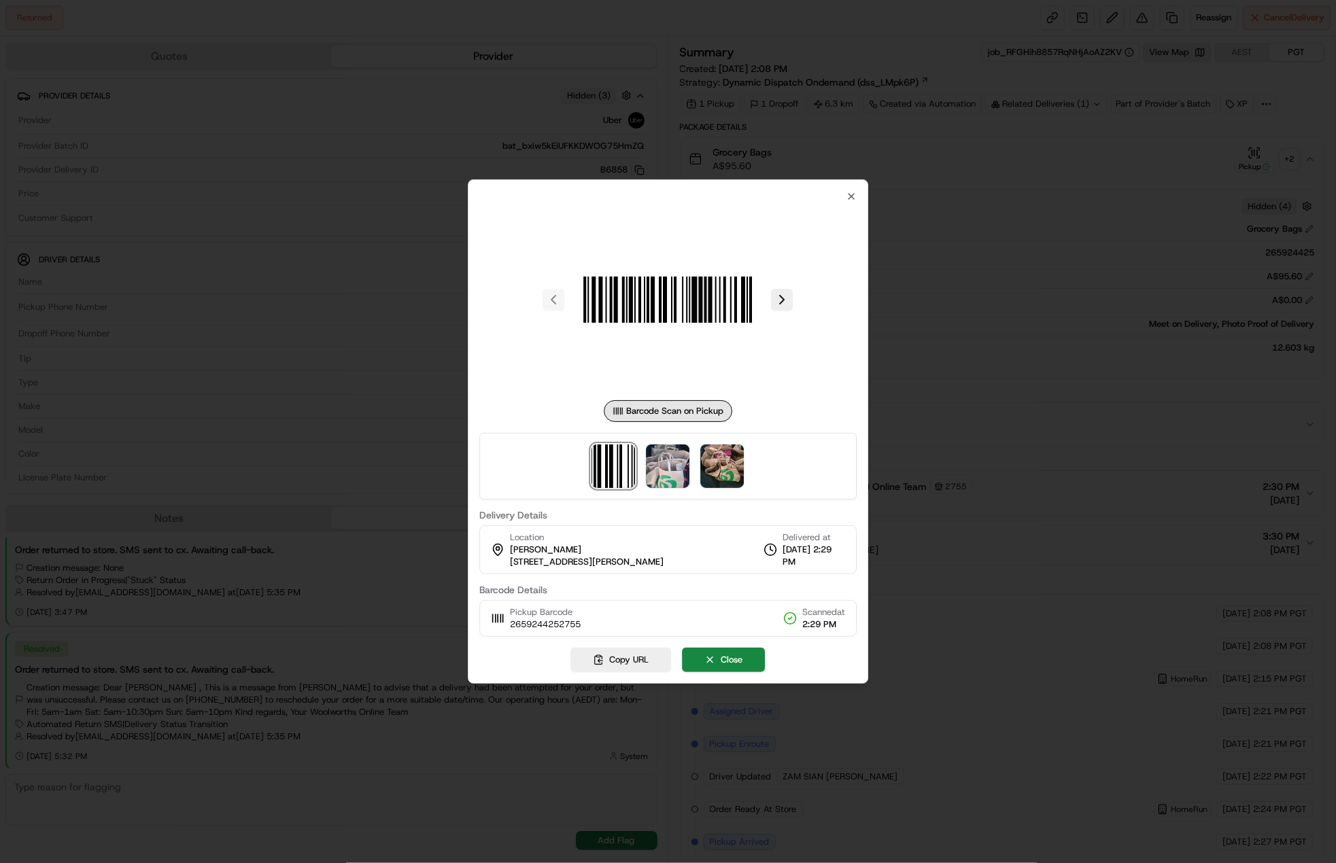
click at [1039, 409] on div at bounding box center [668, 431] width 1336 height 863
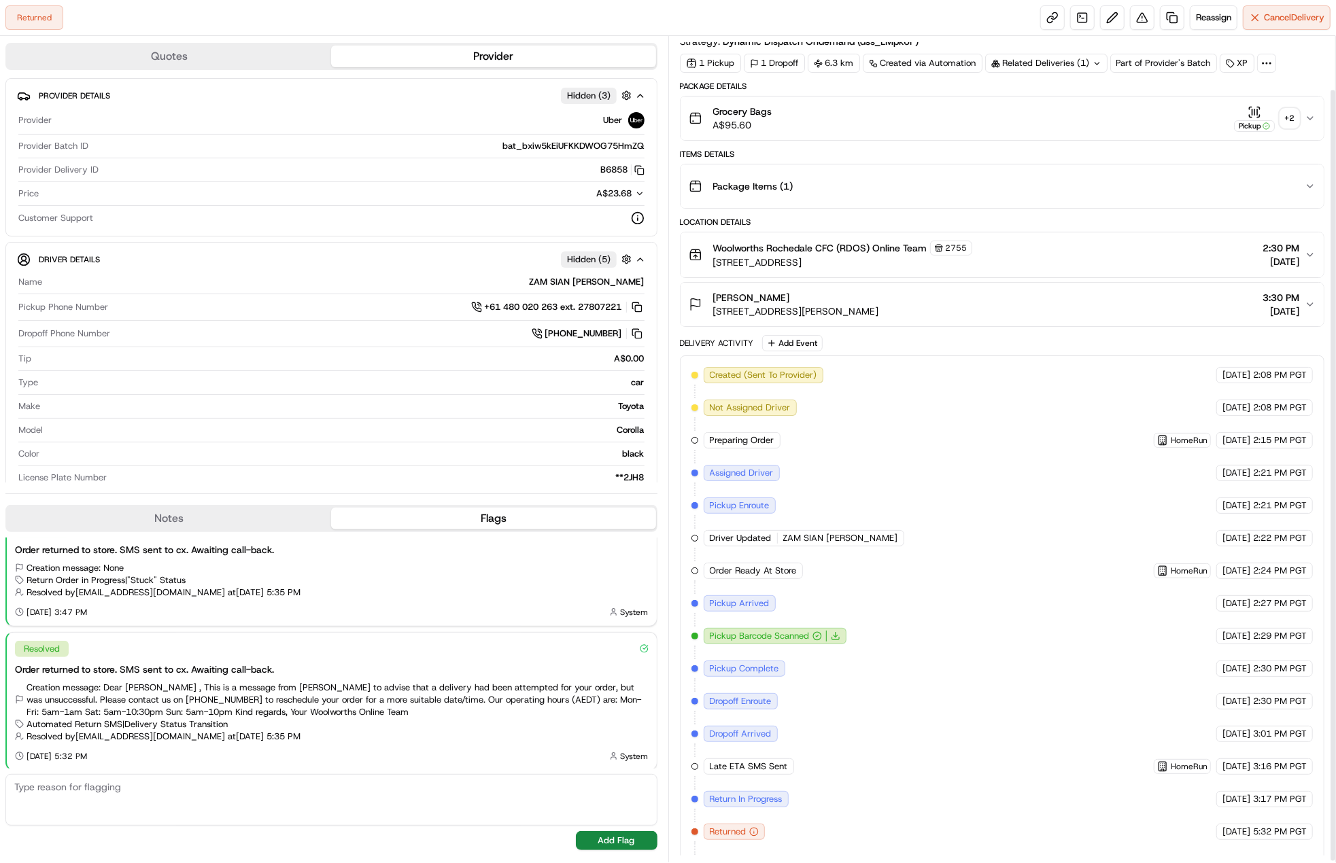
scroll to position [58, 0]
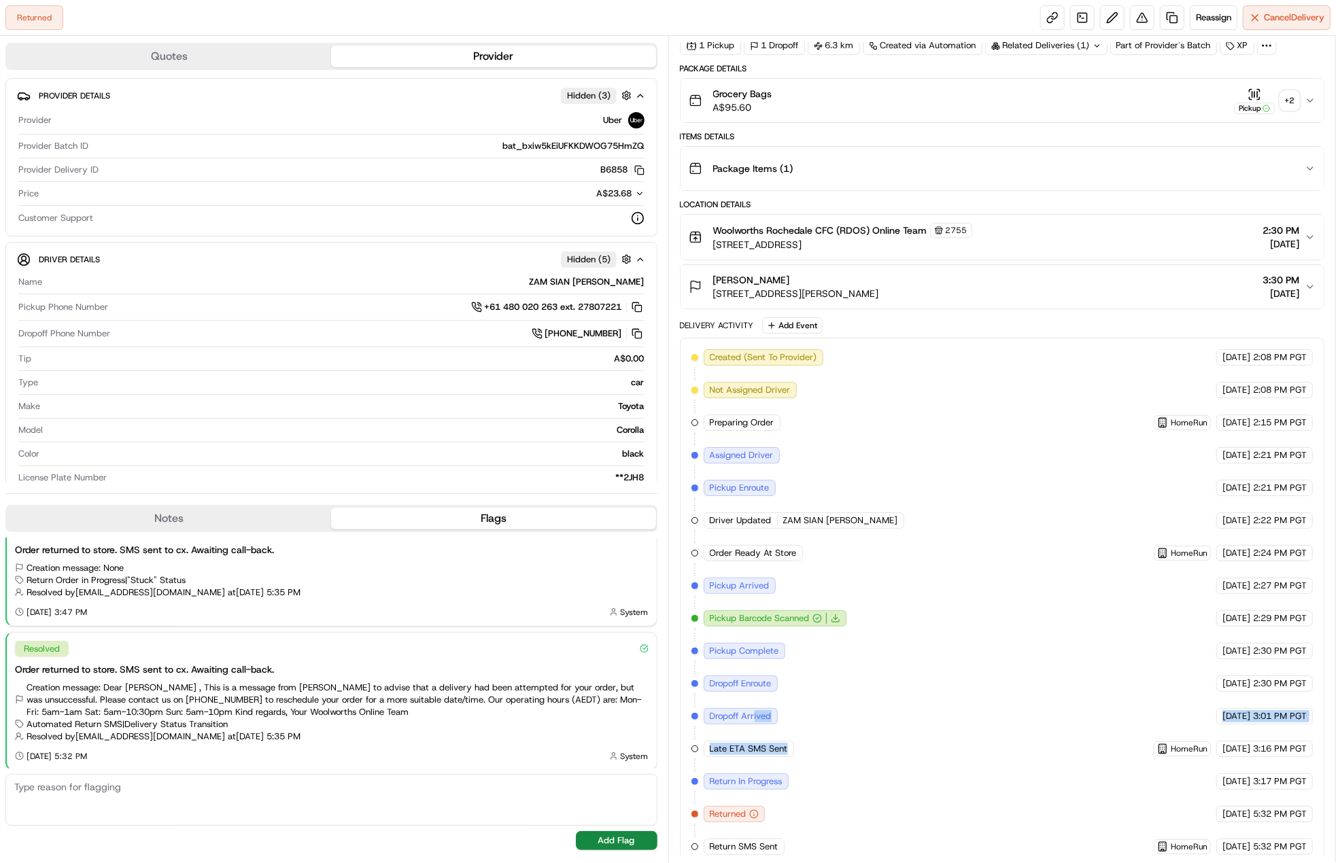
drag, startPoint x: 755, startPoint y: 710, endPoint x: 822, endPoint y: 721, distance: 68.2
click at [822, 721] on div "Created (Sent To Provider) Uber 22/08/2025 2:08 PM PGT Not Assigned Driver Uber…" at bounding box center [1002, 602] width 622 height 506
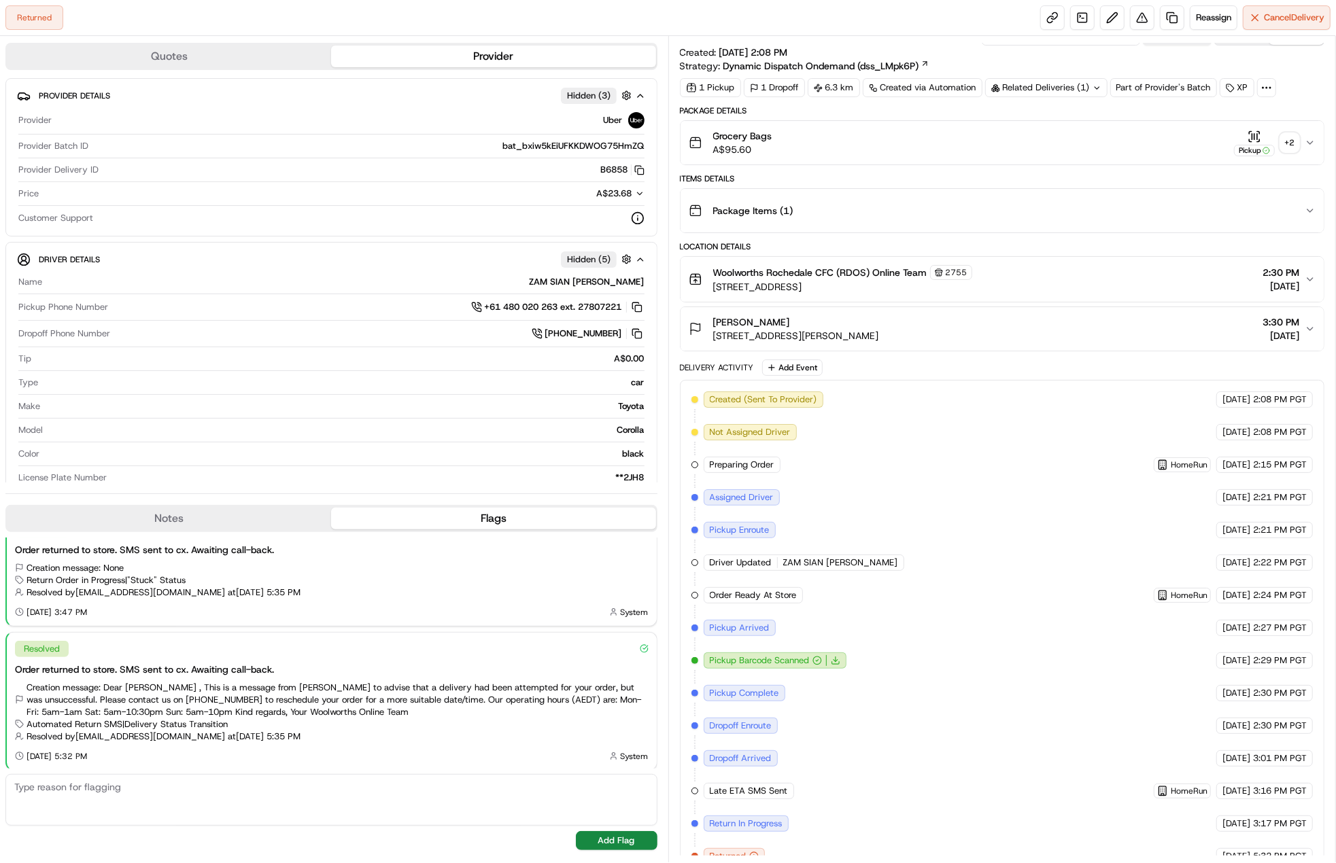
scroll to position [0, 0]
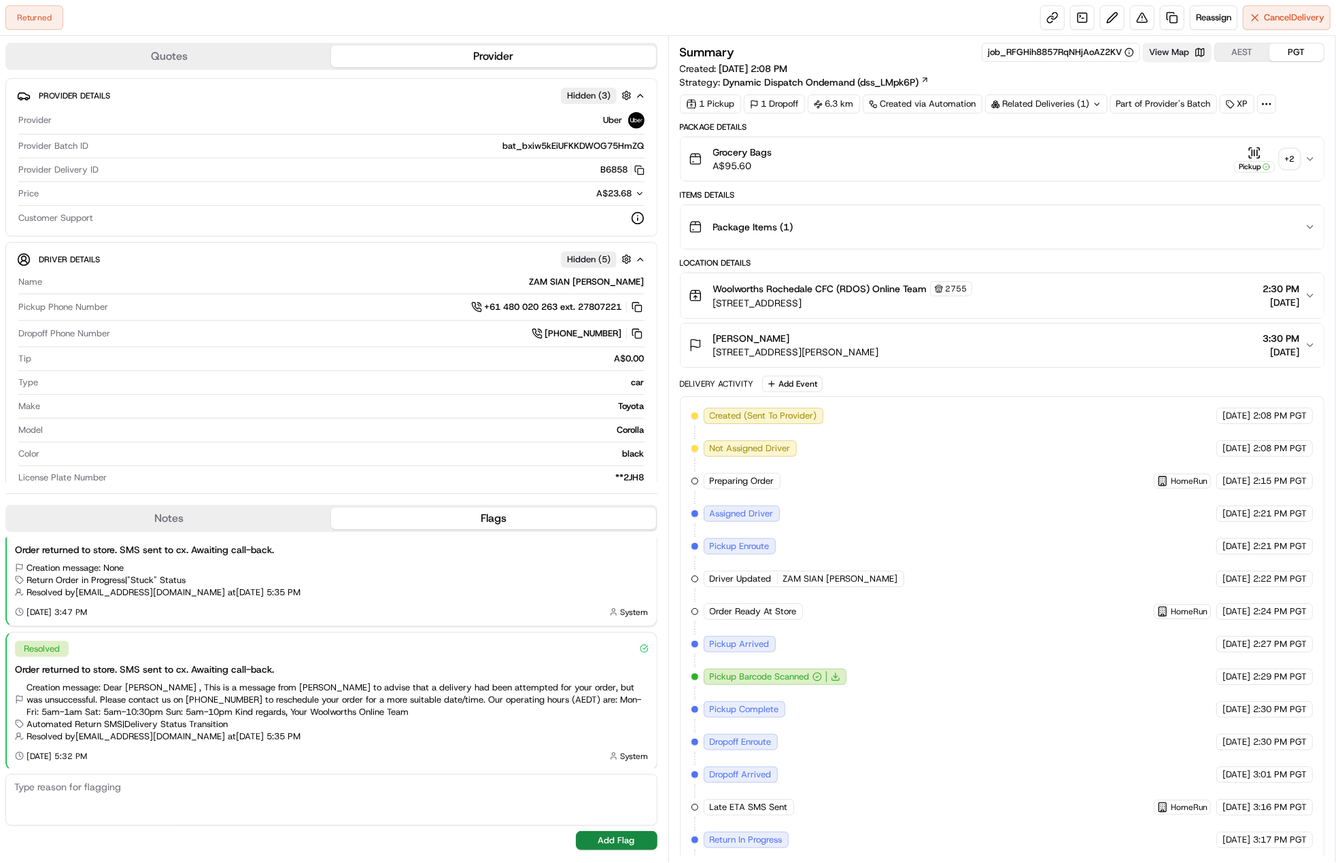
click at [1193, 48] on button "View Map" at bounding box center [1177, 52] width 69 height 19
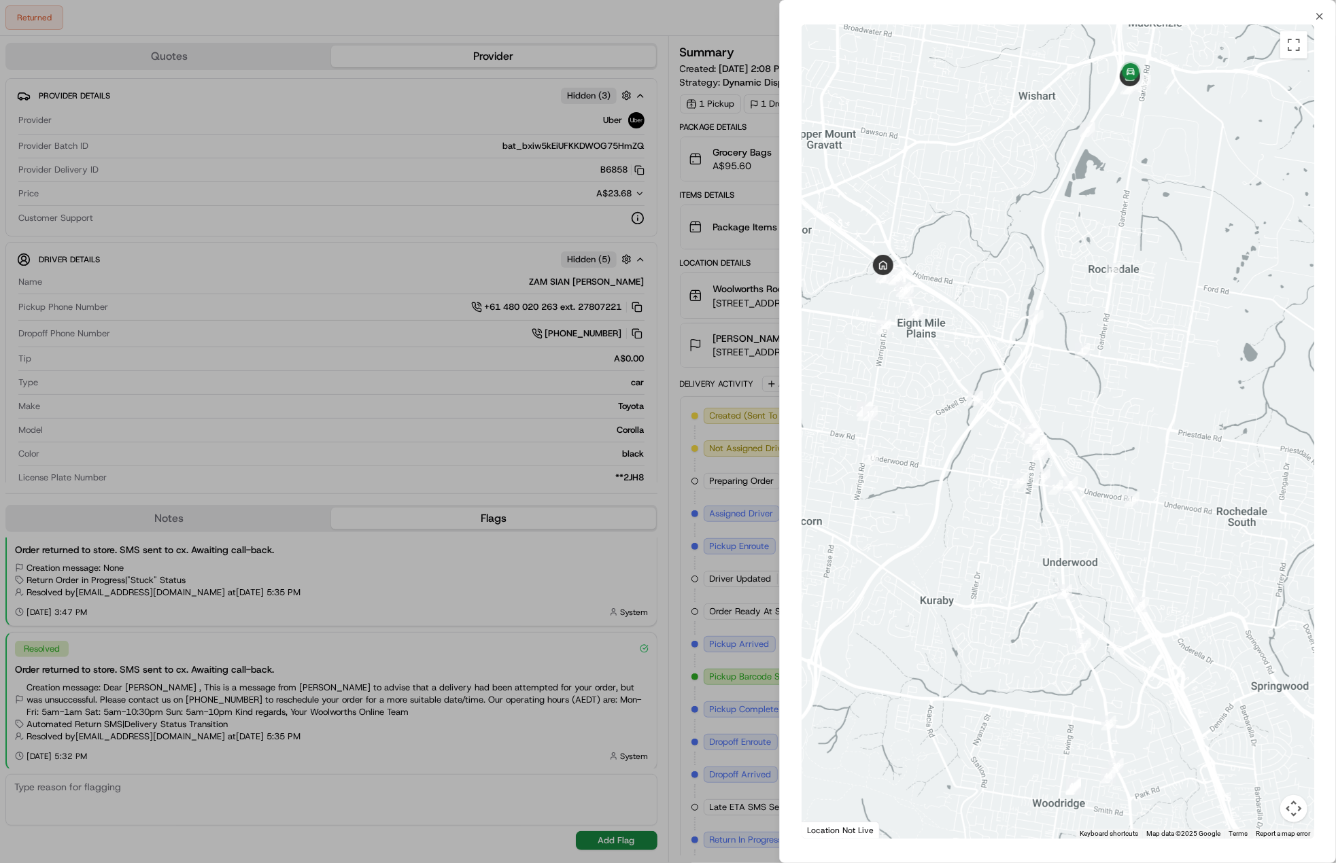
click at [725, 343] on div at bounding box center [668, 431] width 1336 height 863
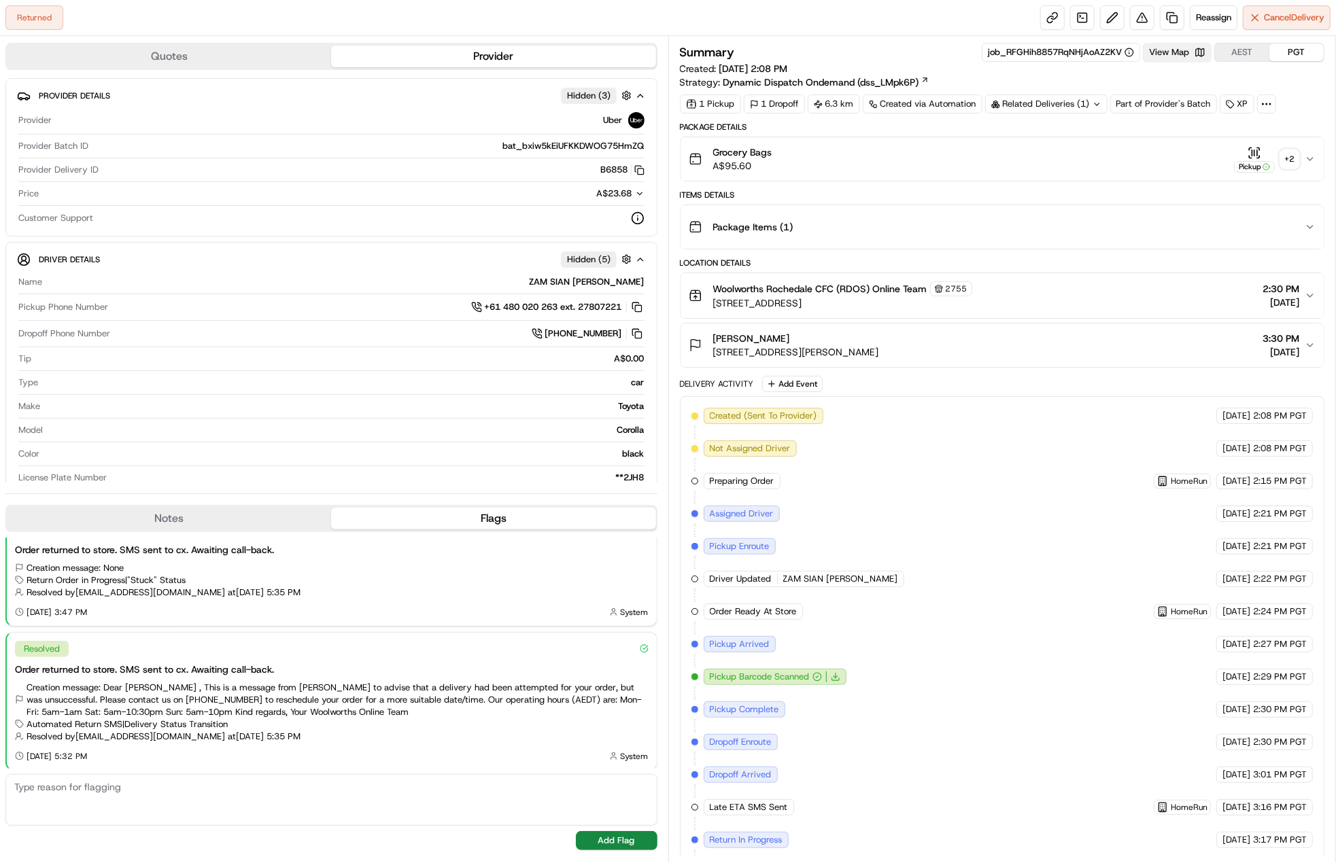
click at [1171, 61] on button "View Map" at bounding box center [1177, 52] width 69 height 19
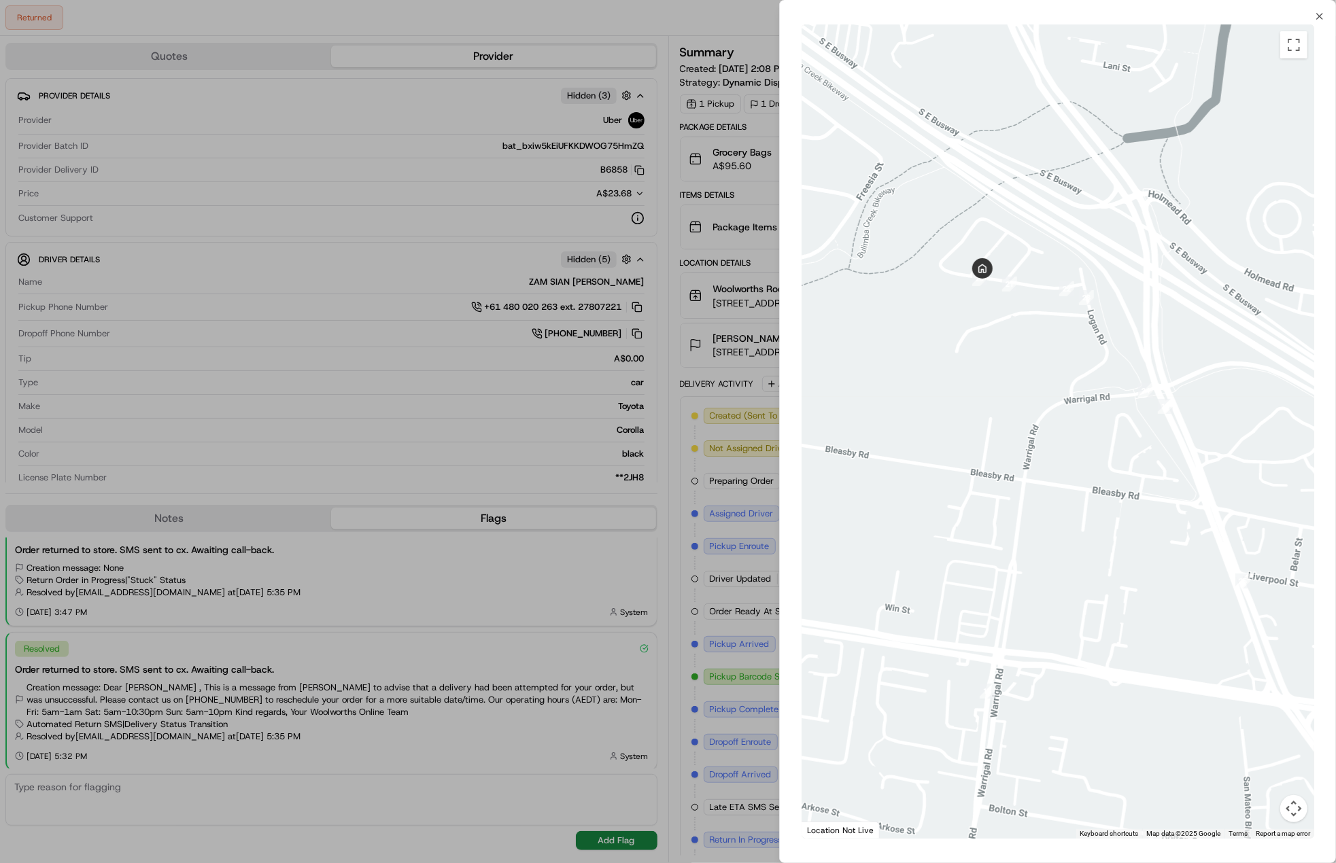
click at [683, 257] on div at bounding box center [668, 431] width 1336 height 863
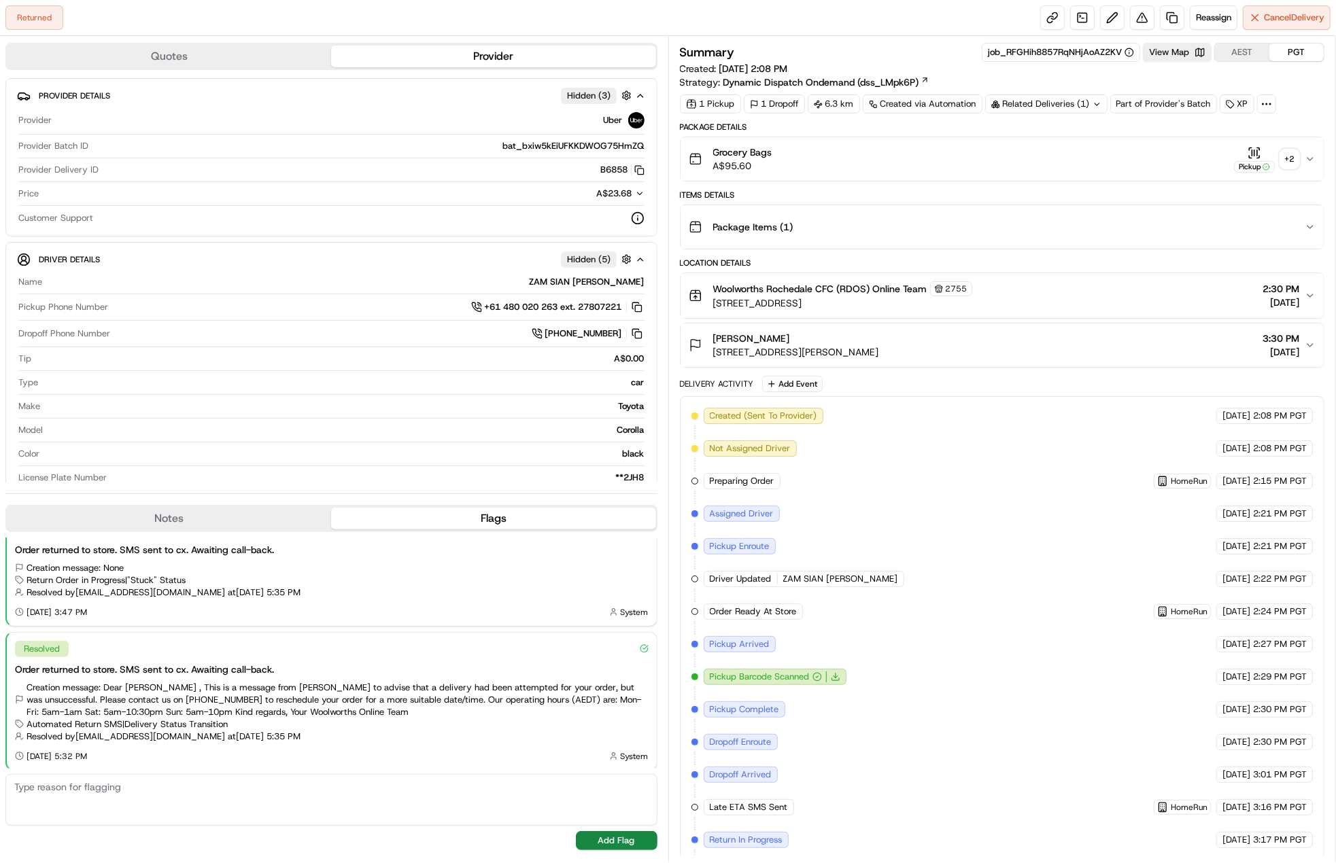
click at [1295, 148] on button "Pickup + 2" at bounding box center [1266, 159] width 65 height 27
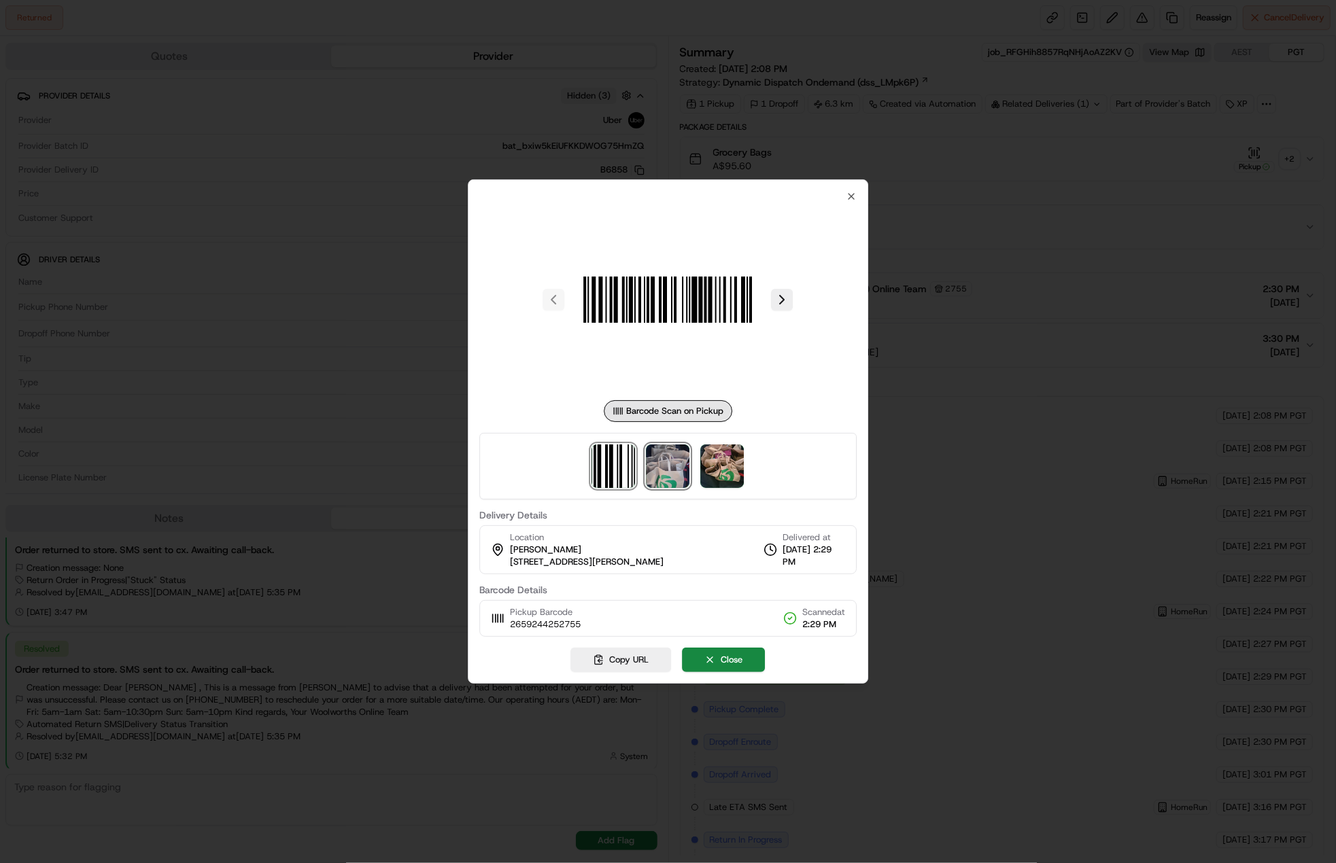
click at [681, 477] on img at bounding box center [669, 467] width 44 height 44
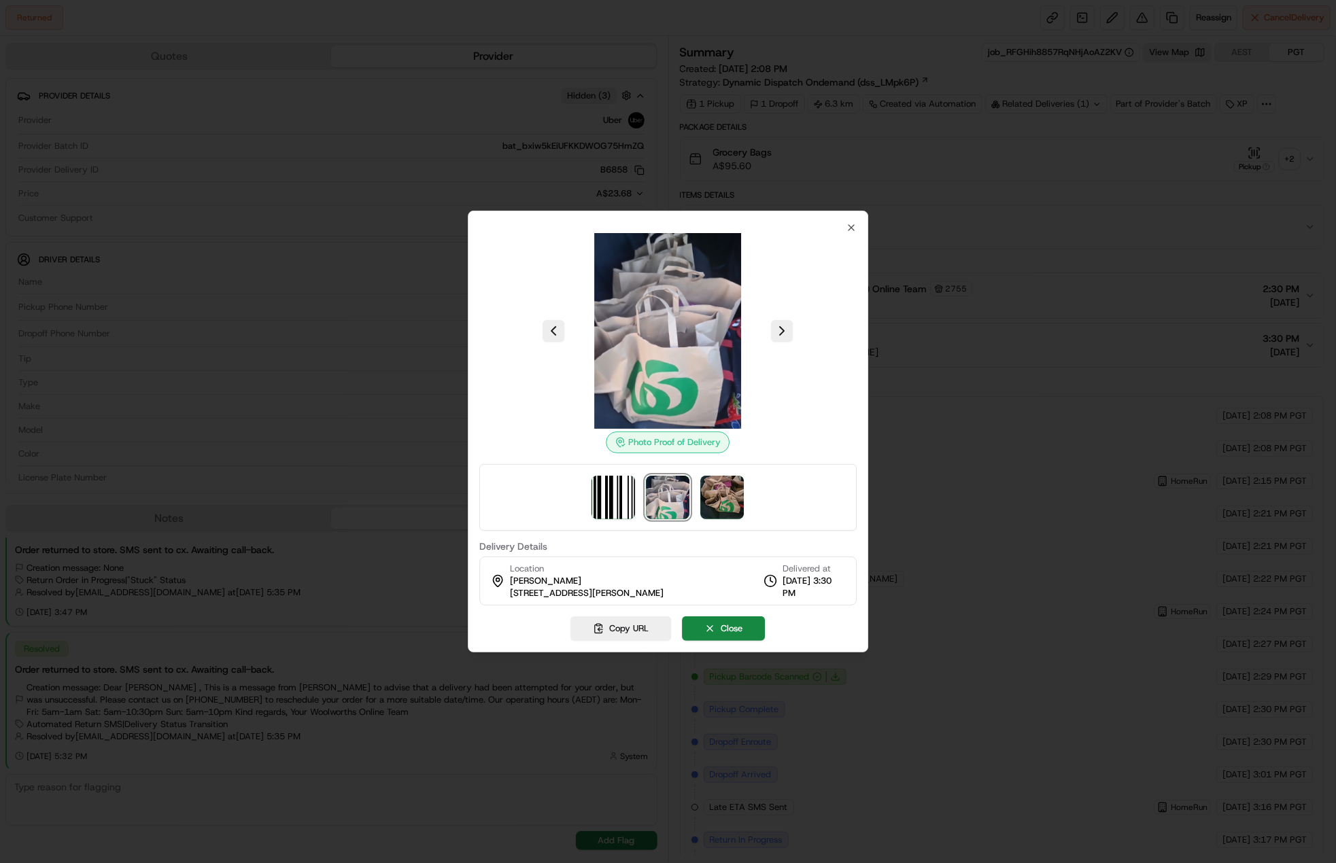
drag, startPoint x: 703, startPoint y: 473, endPoint x: 710, endPoint y: 477, distance: 7.9
click at [703, 473] on div at bounding box center [668, 497] width 378 height 67
click at [715, 477] on img at bounding box center [723, 498] width 44 height 44
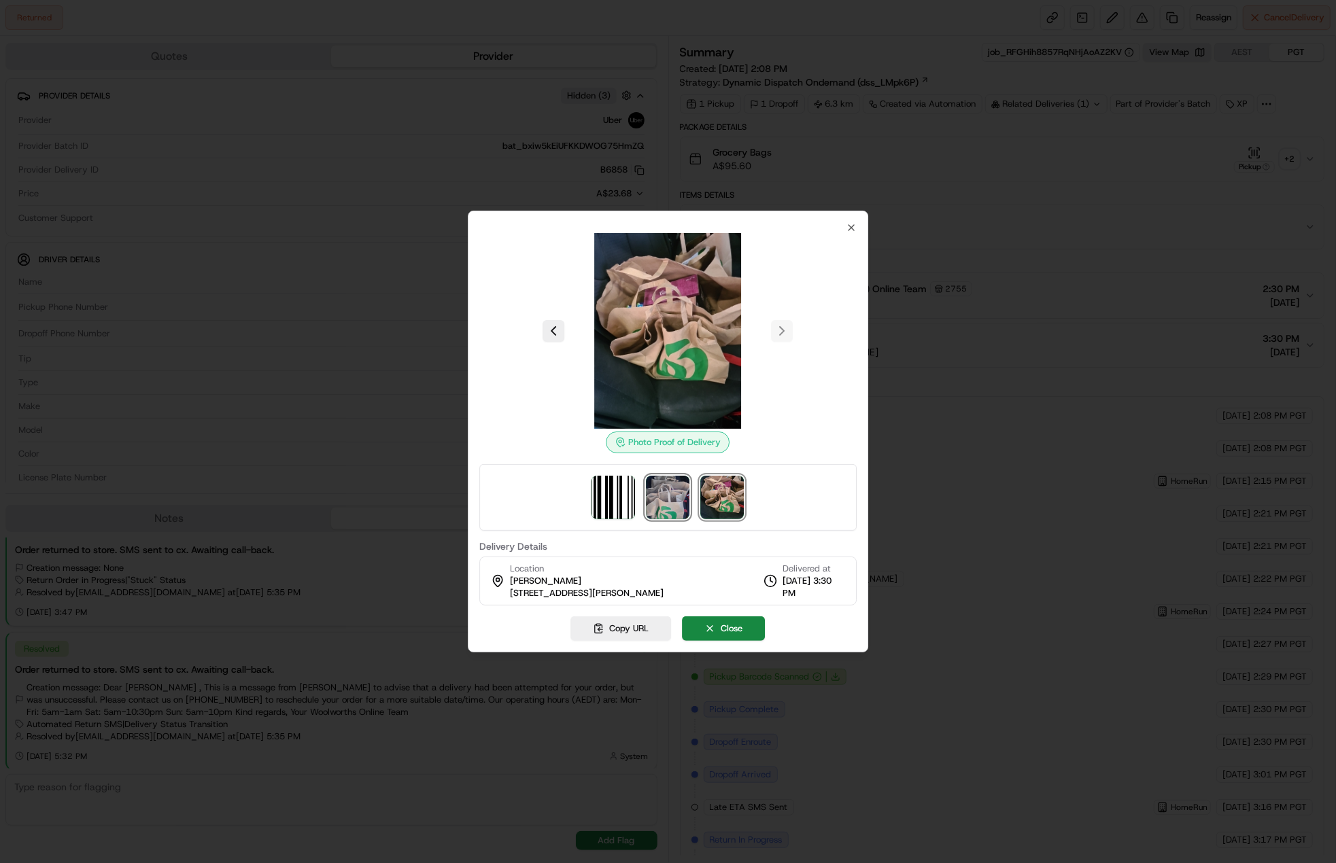
click at [670, 483] on img at bounding box center [669, 498] width 44 height 44
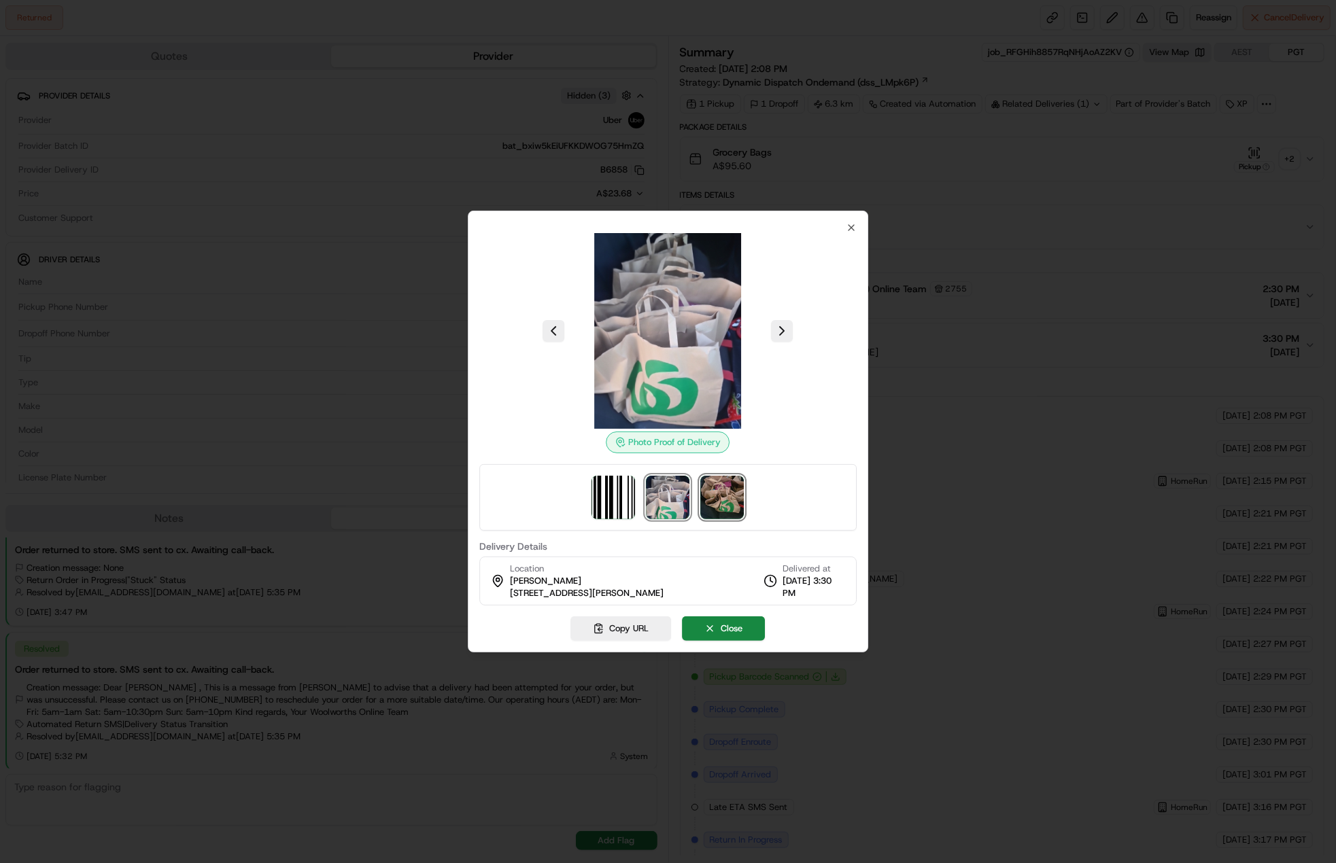
click at [706, 481] on img at bounding box center [723, 498] width 44 height 44
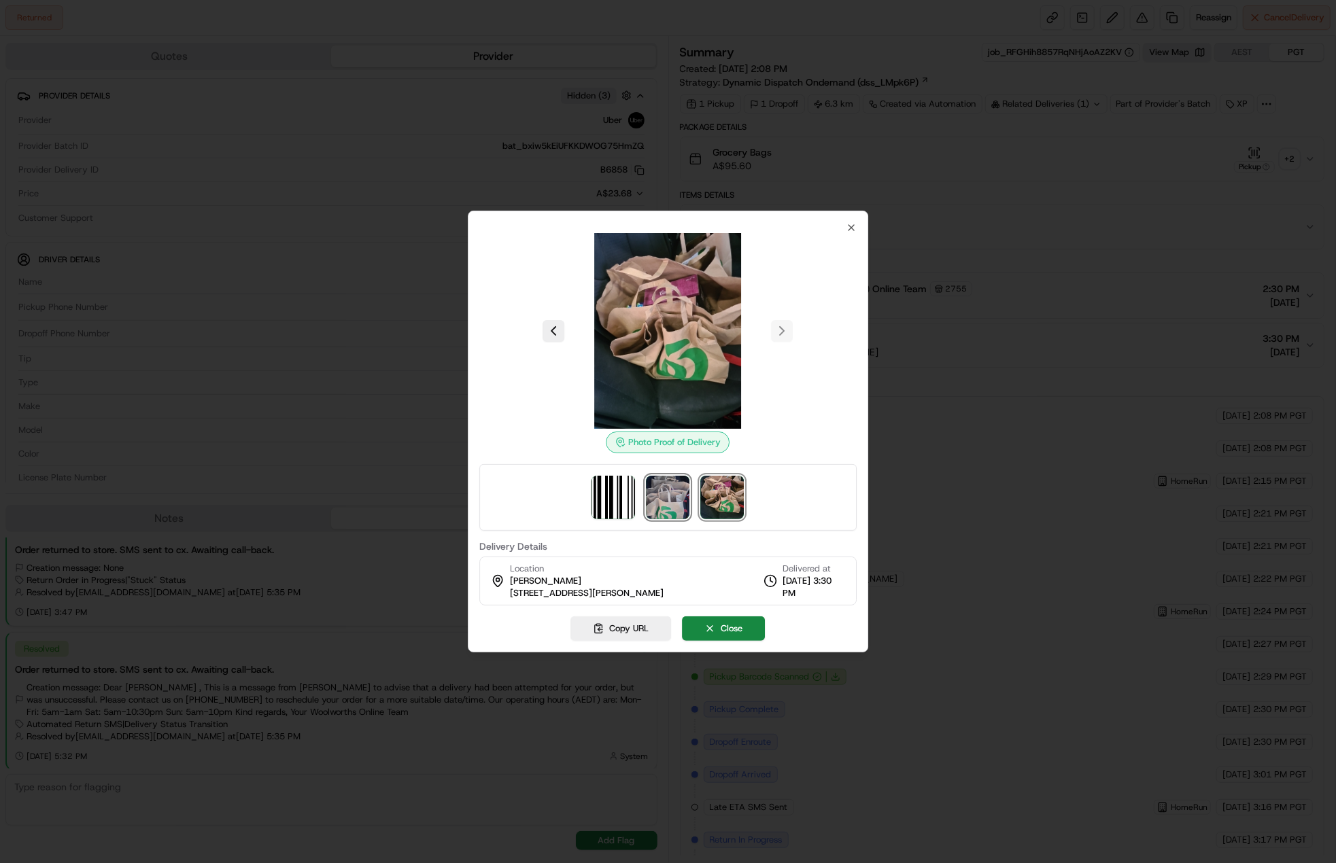
click at [667, 511] on img at bounding box center [669, 498] width 44 height 44
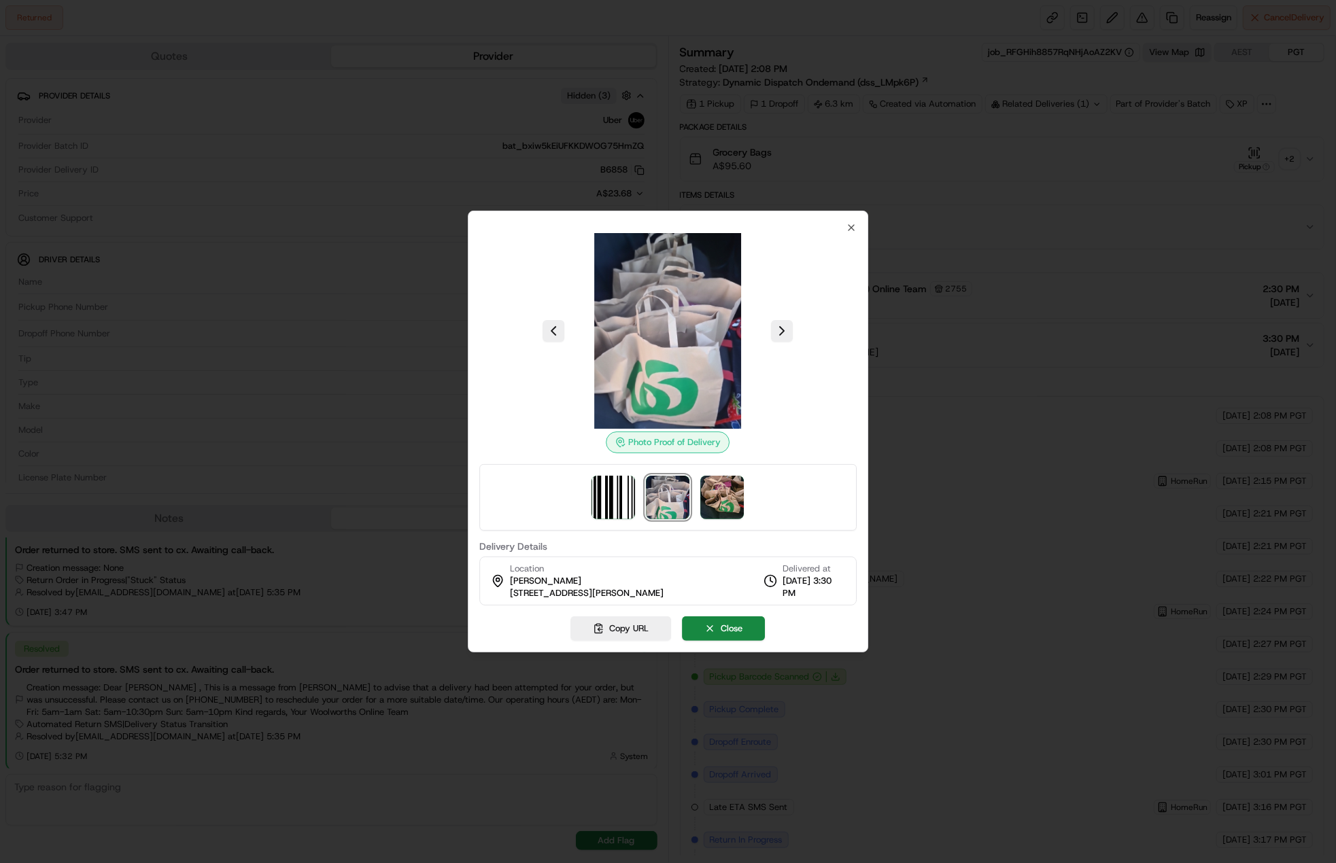
click at [789, 524] on div at bounding box center [668, 497] width 378 height 67
click at [760, 496] on div at bounding box center [668, 497] width 378 height 67
click at [730, 485] on img at bounding box center [723, 498] width 44 height 44
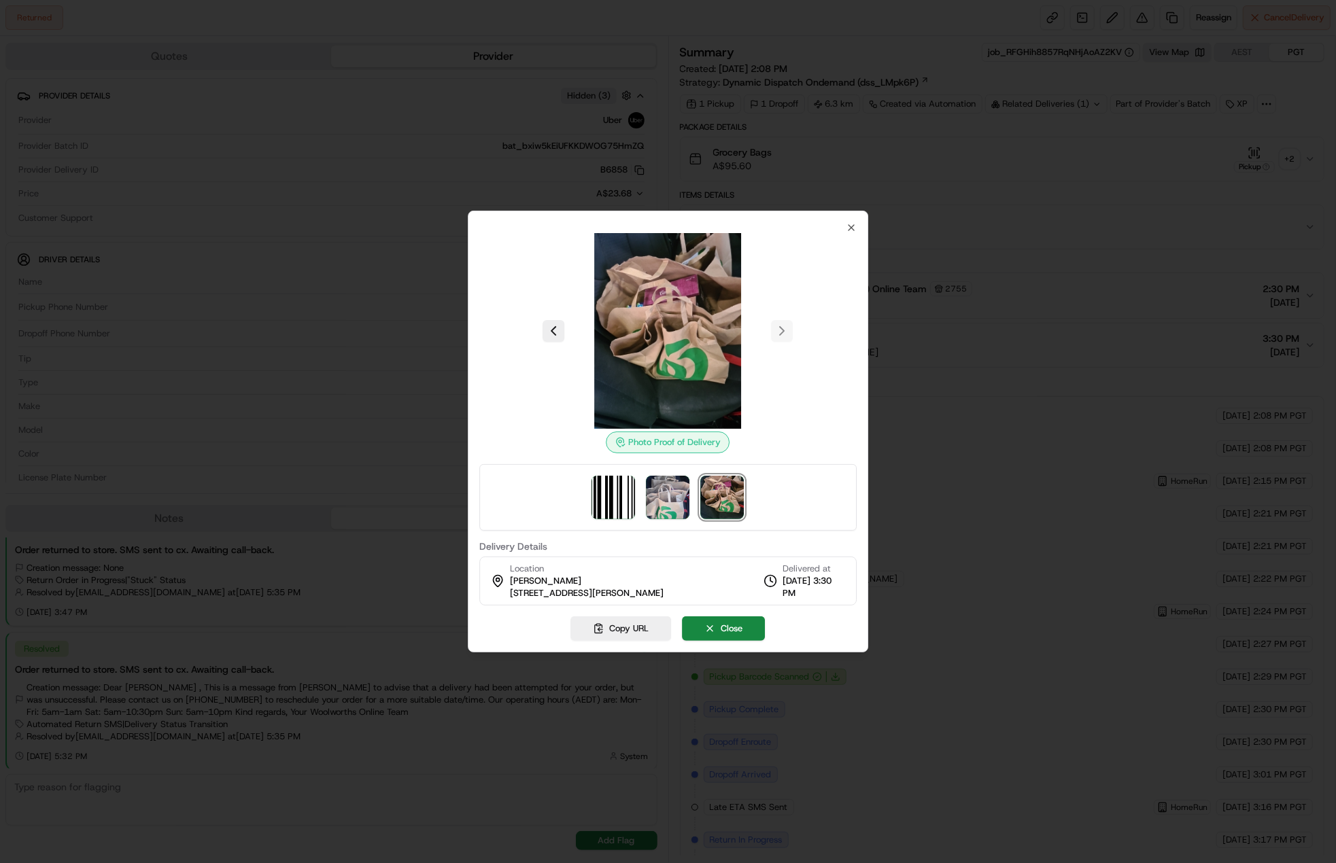
click at [699, 432] on div "Photo Proof of Delivery" at bounding box center [668, 343] width 378 height 220
click at [670, 455] on div "Photo Proof of Delivery" at bounding box center [668, 382] width 378 height 298
click at [672, 483] on img at bounding box center [669, 498] width 44 height 44
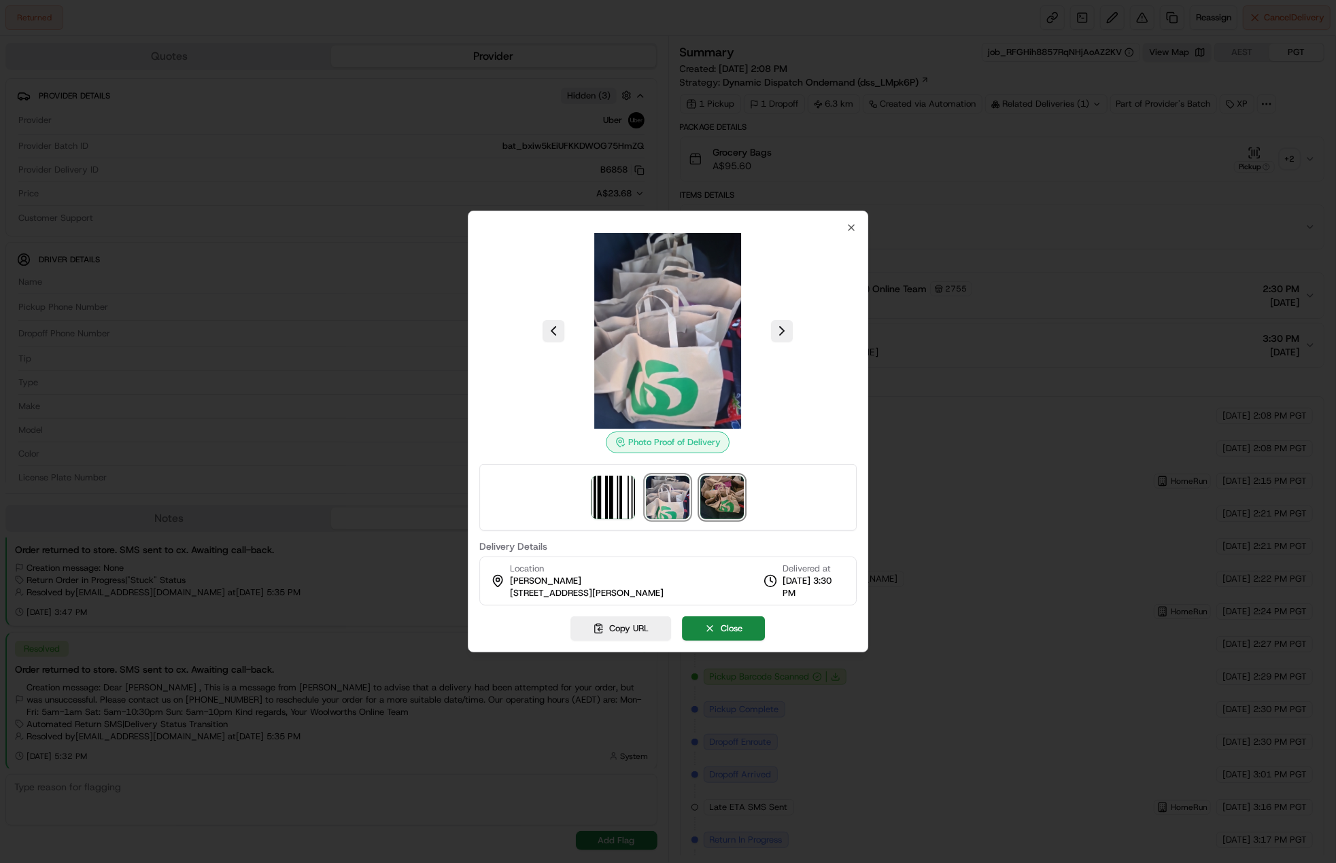
click at [714, 485] on img at bounding box center [723, 498] width 44 height 44
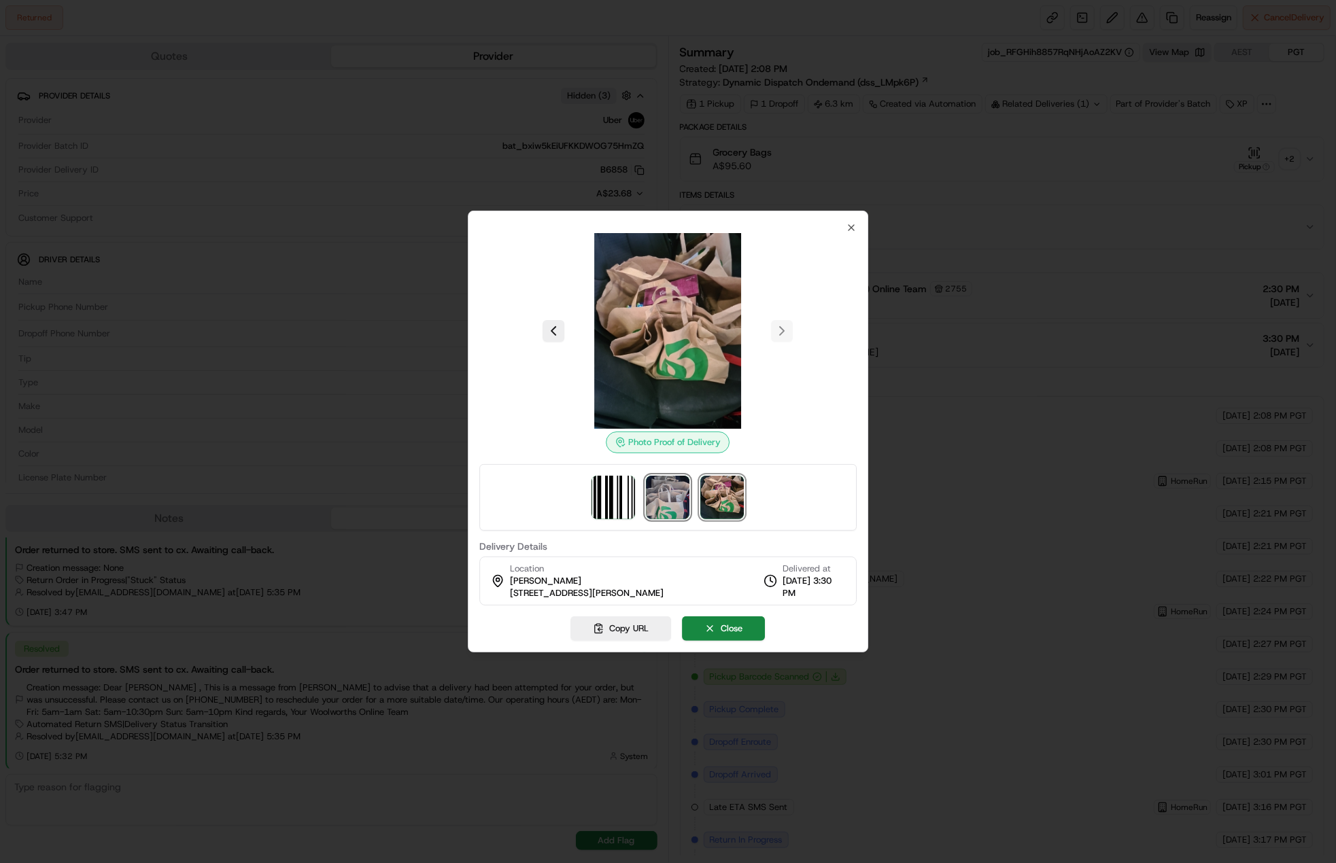
click at [664, 479] on img at bounding box center [669, 498] width 44 height 44
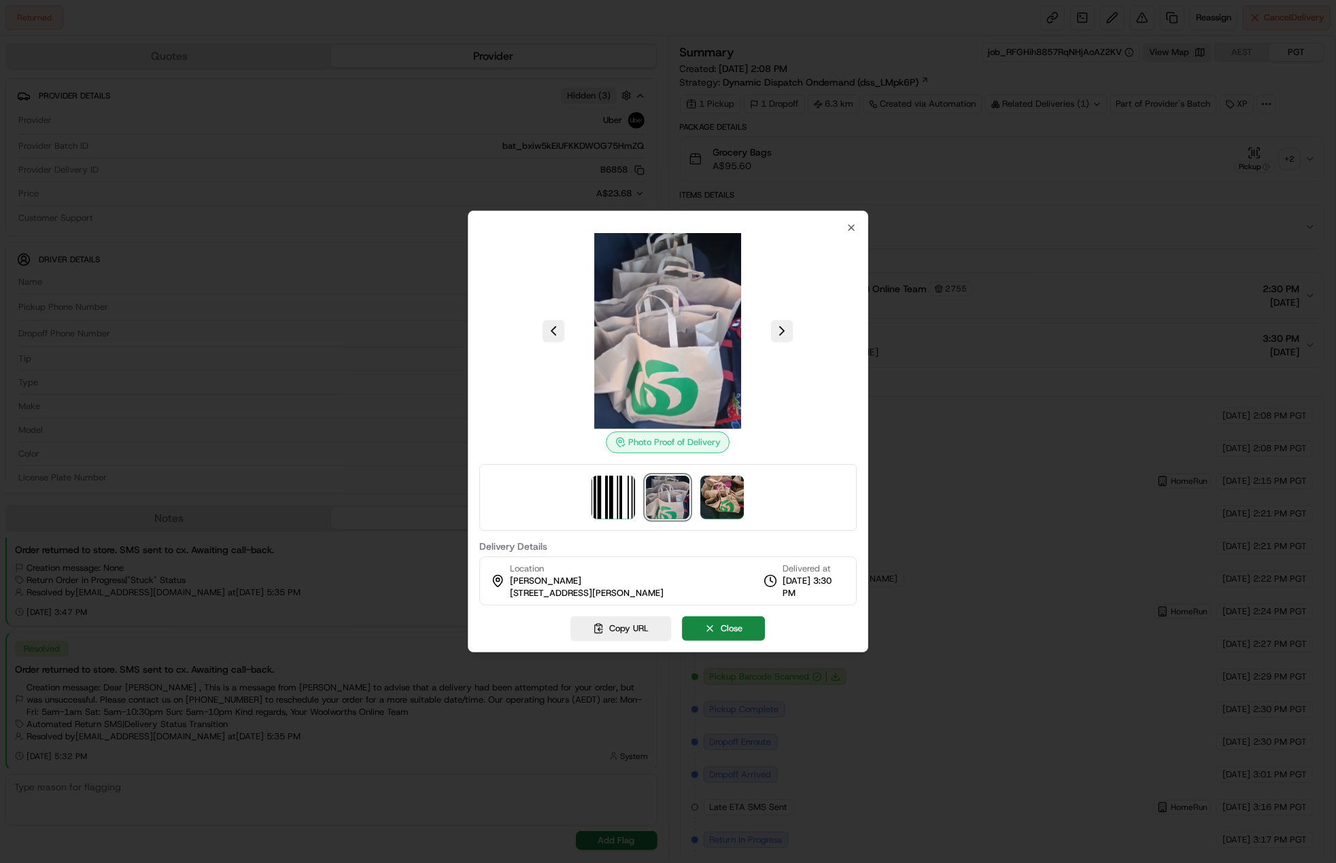
click at [653, 479] on img at bounding box center [669, 498] width 44 height 44
click at [719, 480] on img at bounding box center [723, 498] width 44 height 44
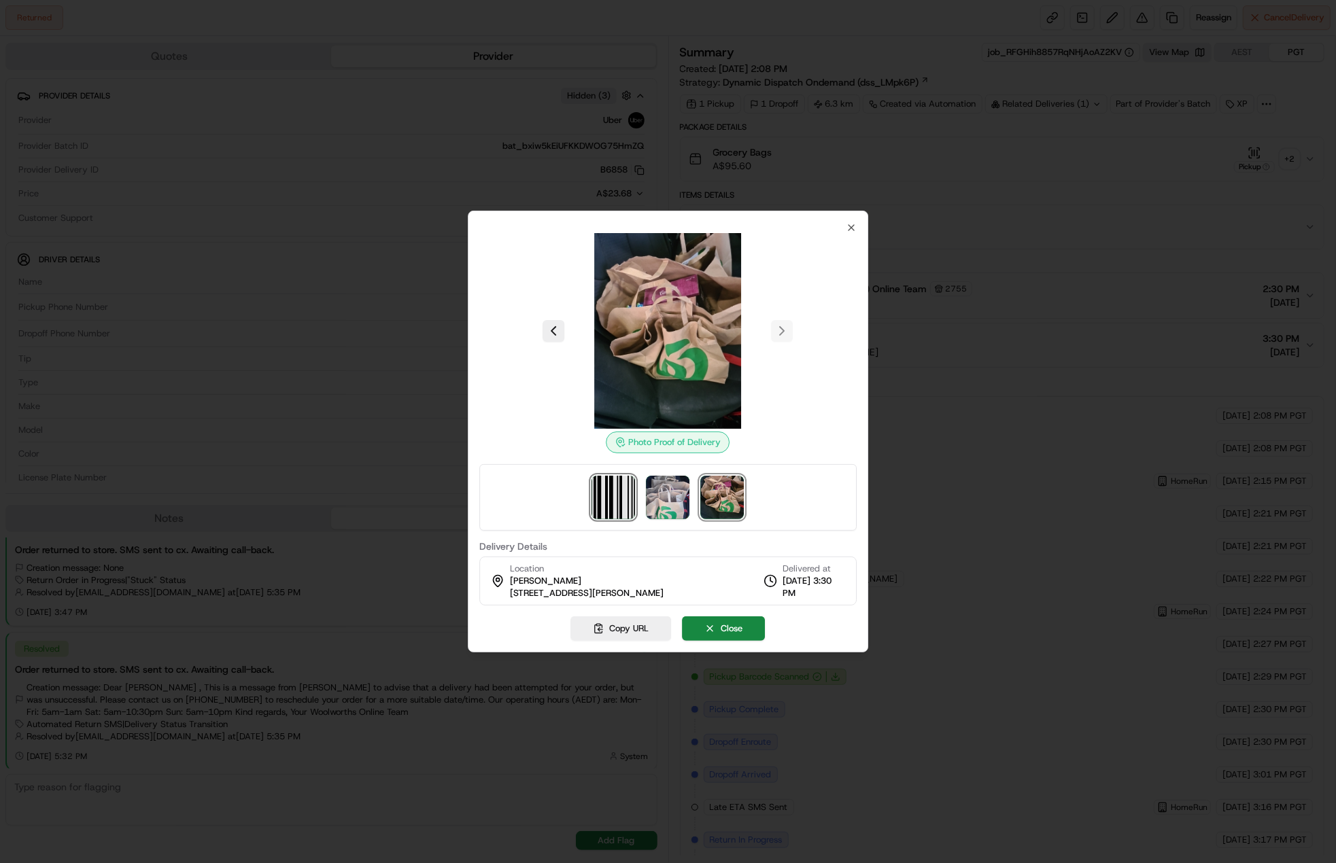
click at [611, 486] on img at bounding box center [614, 498] width 44 height 44
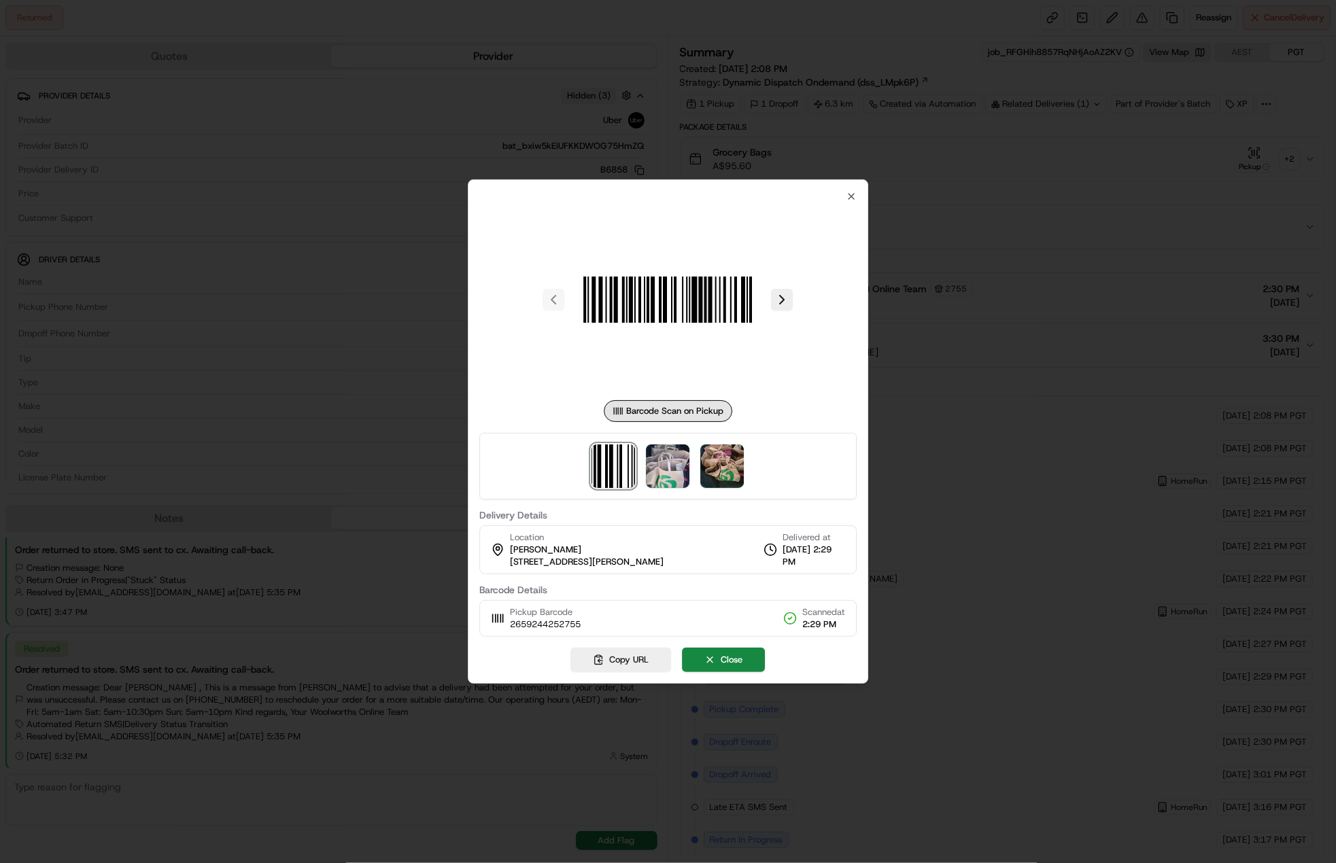
click at [1130, 284] on div at bounding box center [668, 431] width 1336 height 863
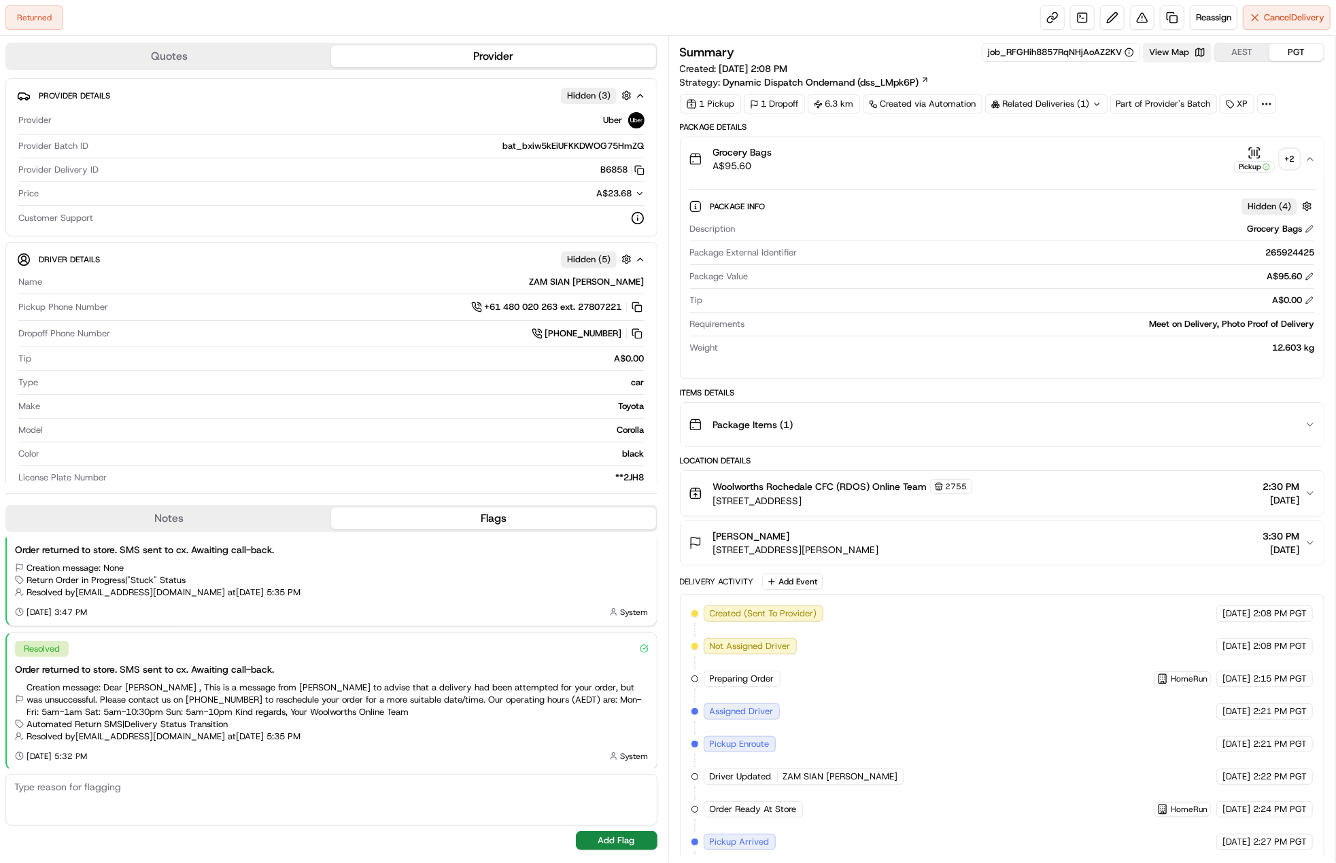
click at [1197, 50] on button "View Map" at bounding box center [1177, 52] width 69 height 19
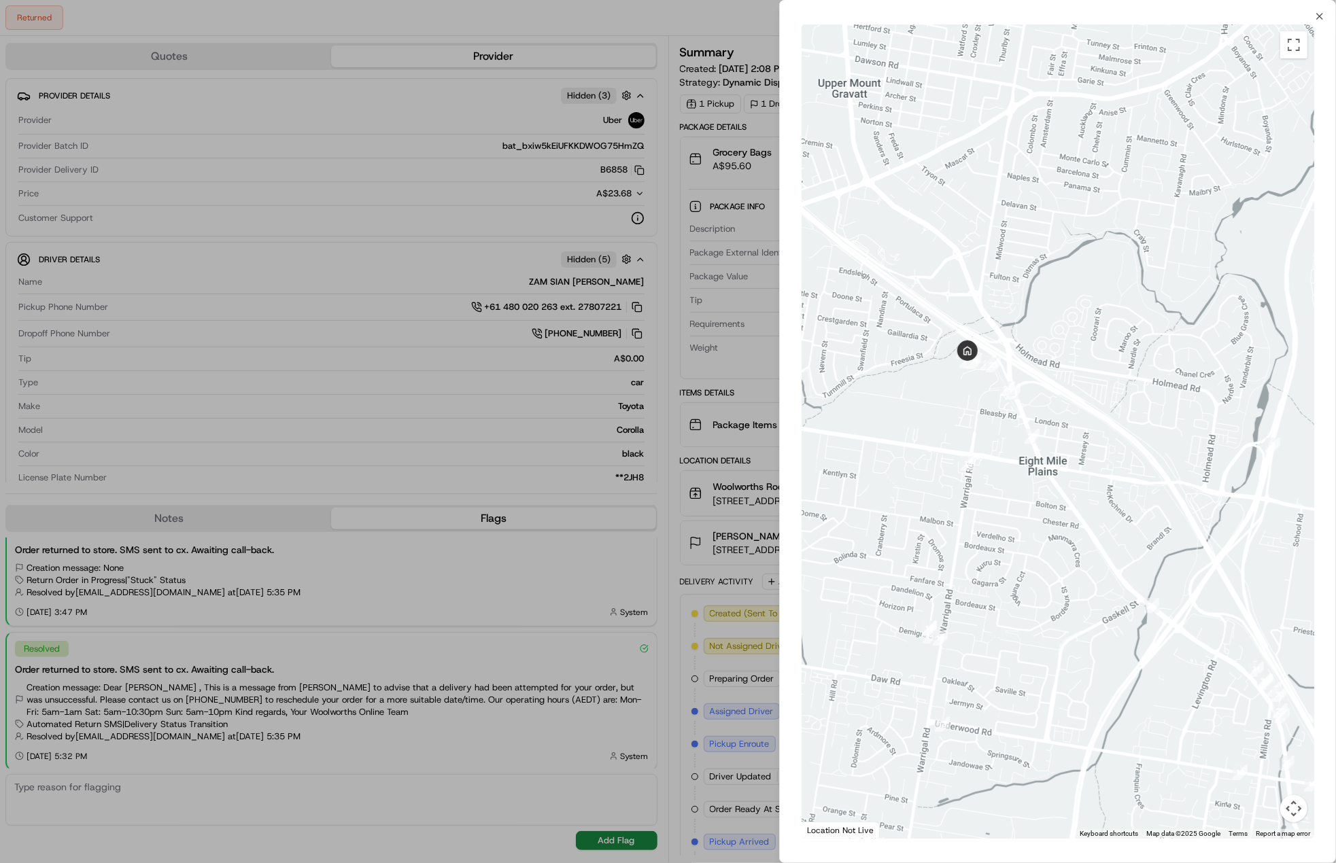
drag, startPoint x: 903, startPoint y: 294, endPoint x: 1084, endPoint y: 358, distance: 192.0
click at [1084, 357] on div at bounding box center [1058, 431] width 513 height 814
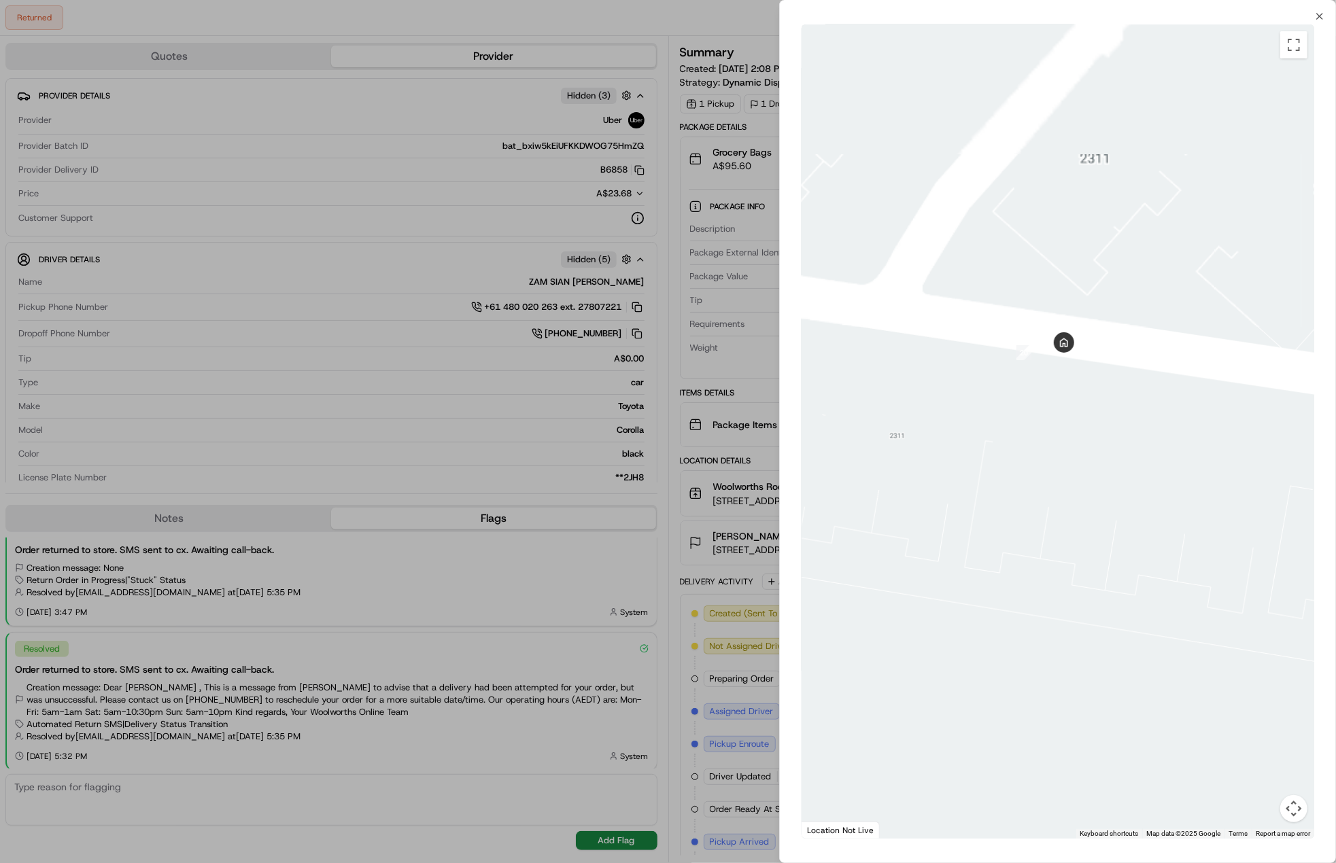
drag, startPoint x: 1020, startPoint y: 330, endPoint x: 1055, endPoint y: 744, distance: 416.2
click at [1055, 744] on div at bounding box center [1058, 431] width 513 height 814
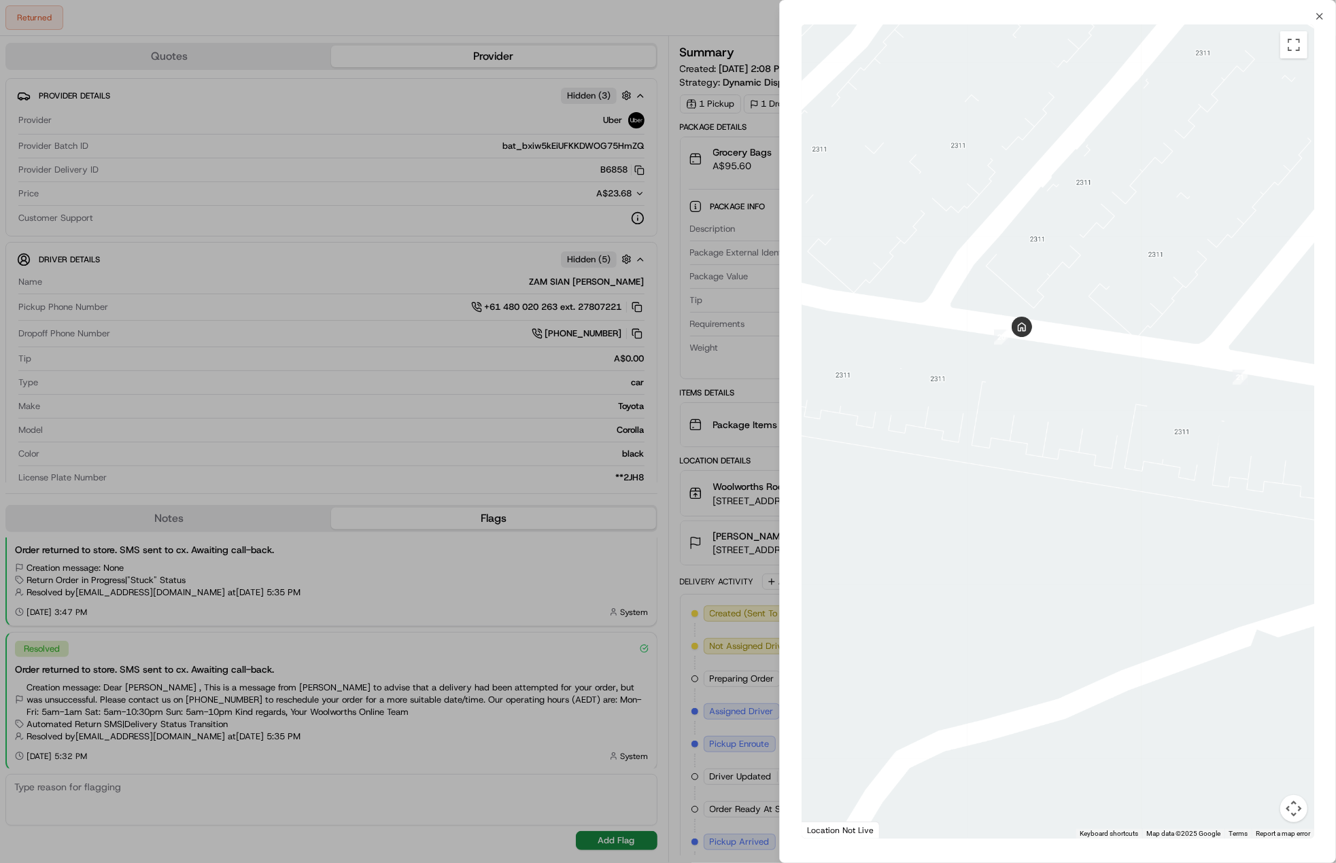
drag, startPoint x: 1272, startPoint y: 383, endPoint x: 1229, endPoint y: 381, distance: 43.5
click at [1229, 381] on div at bounding box center [1058, 431] width 513 height 814
click at [667, 379] on div at bounding box center [668, 431] width 1336 height 863
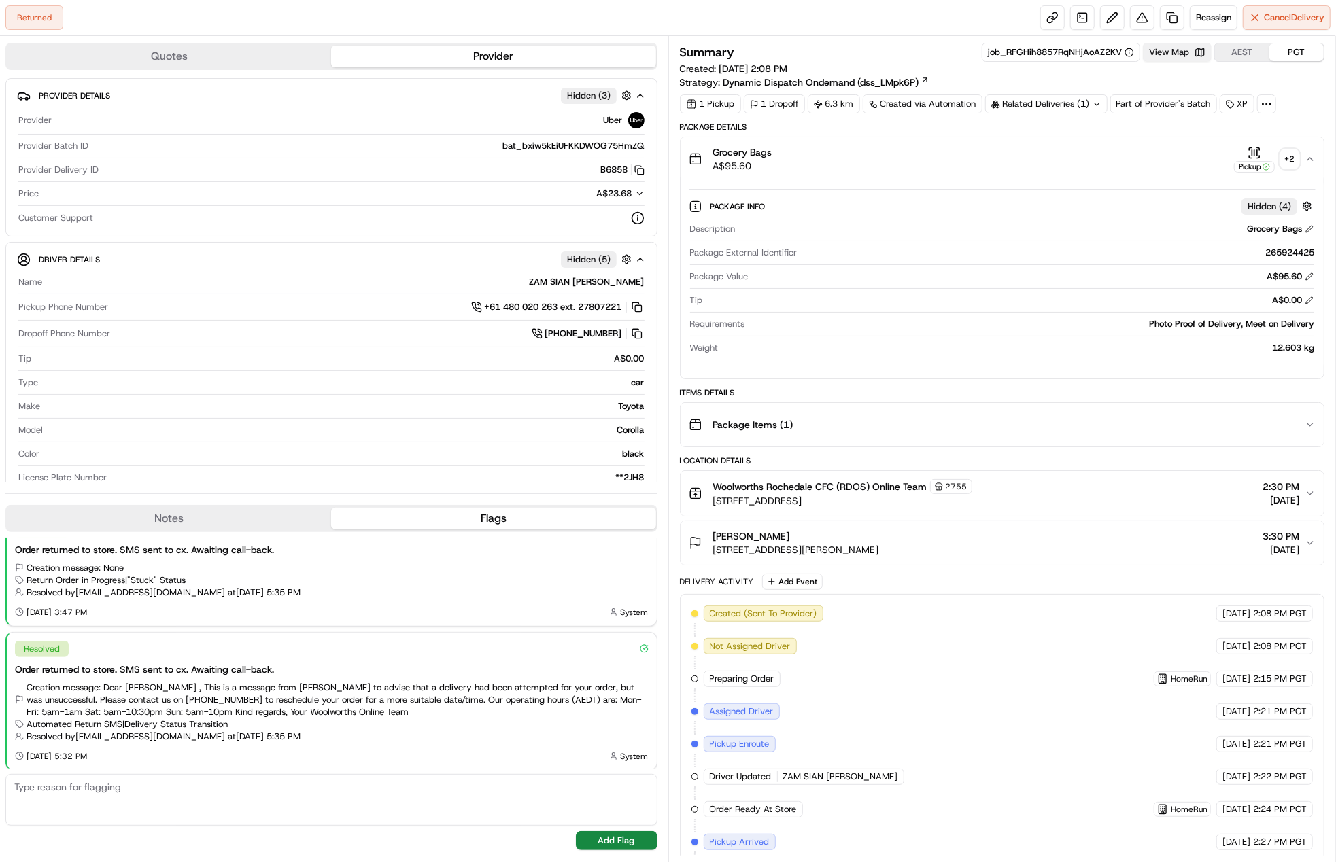
click at [1191, 61] on button "View Map" at bounding box center [1177, 52] width 69 height 19
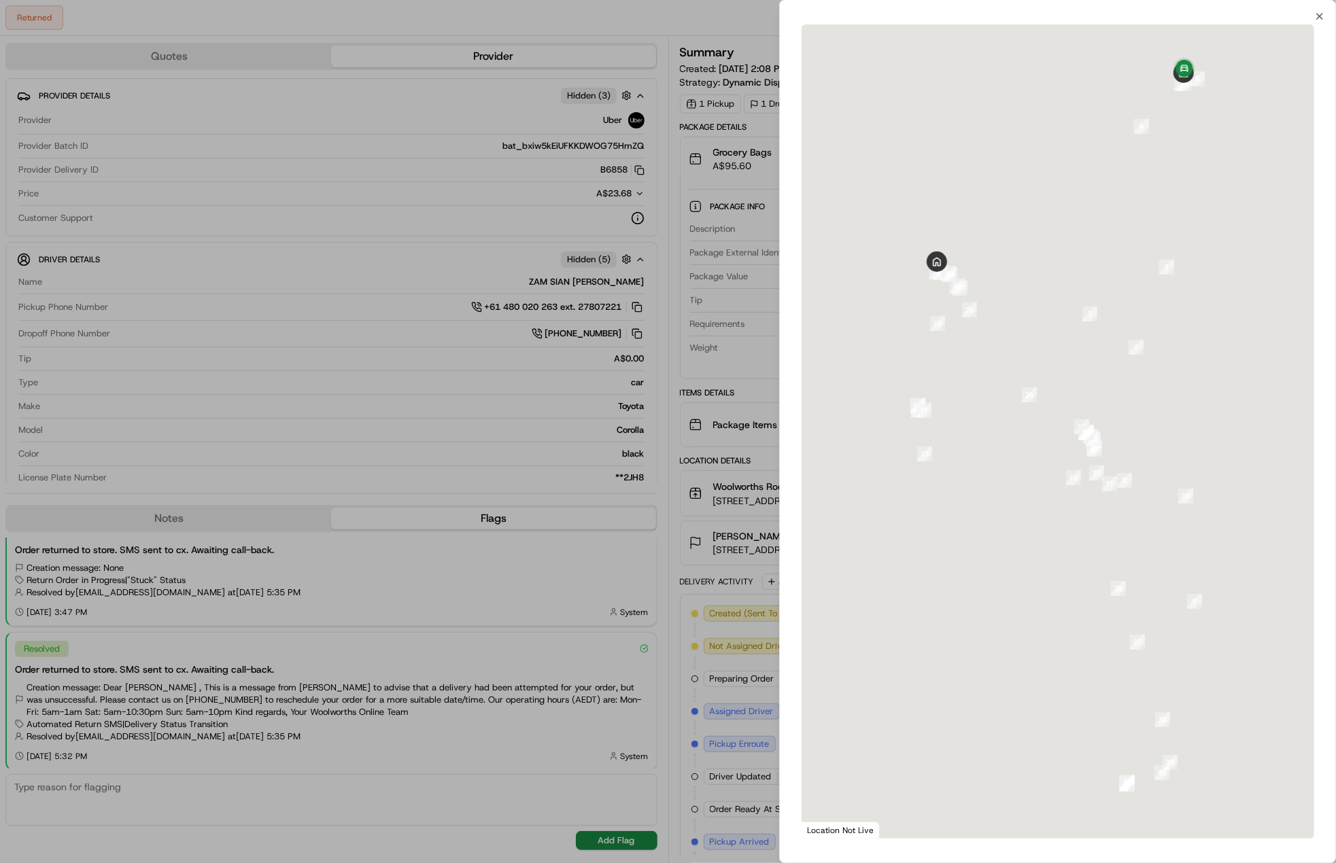
click at [1188, 58] on div "1 2 3 4 5 6 7 8 9 10 11 12 13 14 15 16 17 18 19 20 21 22 23 24 25 26 27 28 29 3…" at bounding box center [1058, 432] width 556 height 820
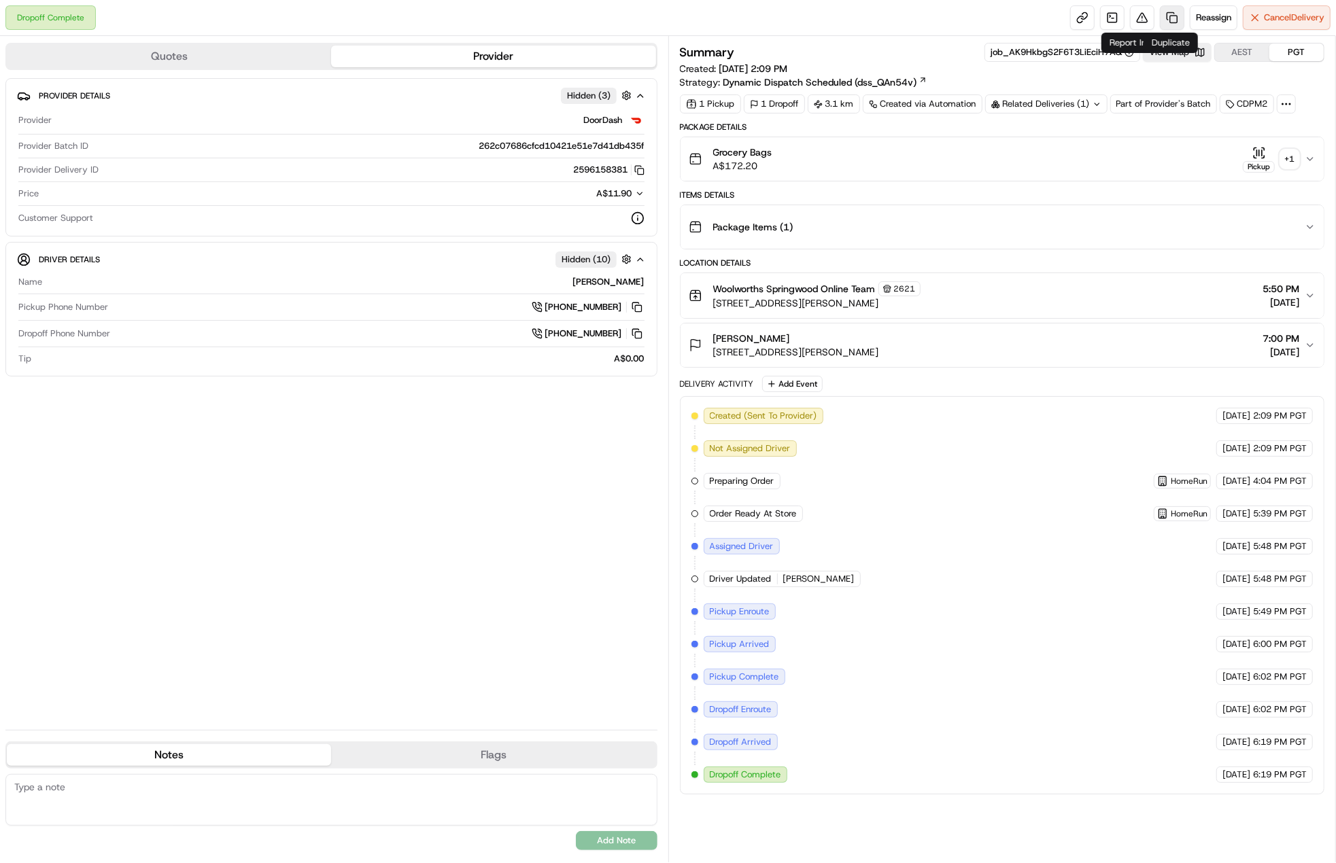
click at [1171, 11] on link at bounding box center [1172, 17] width 24 height 24
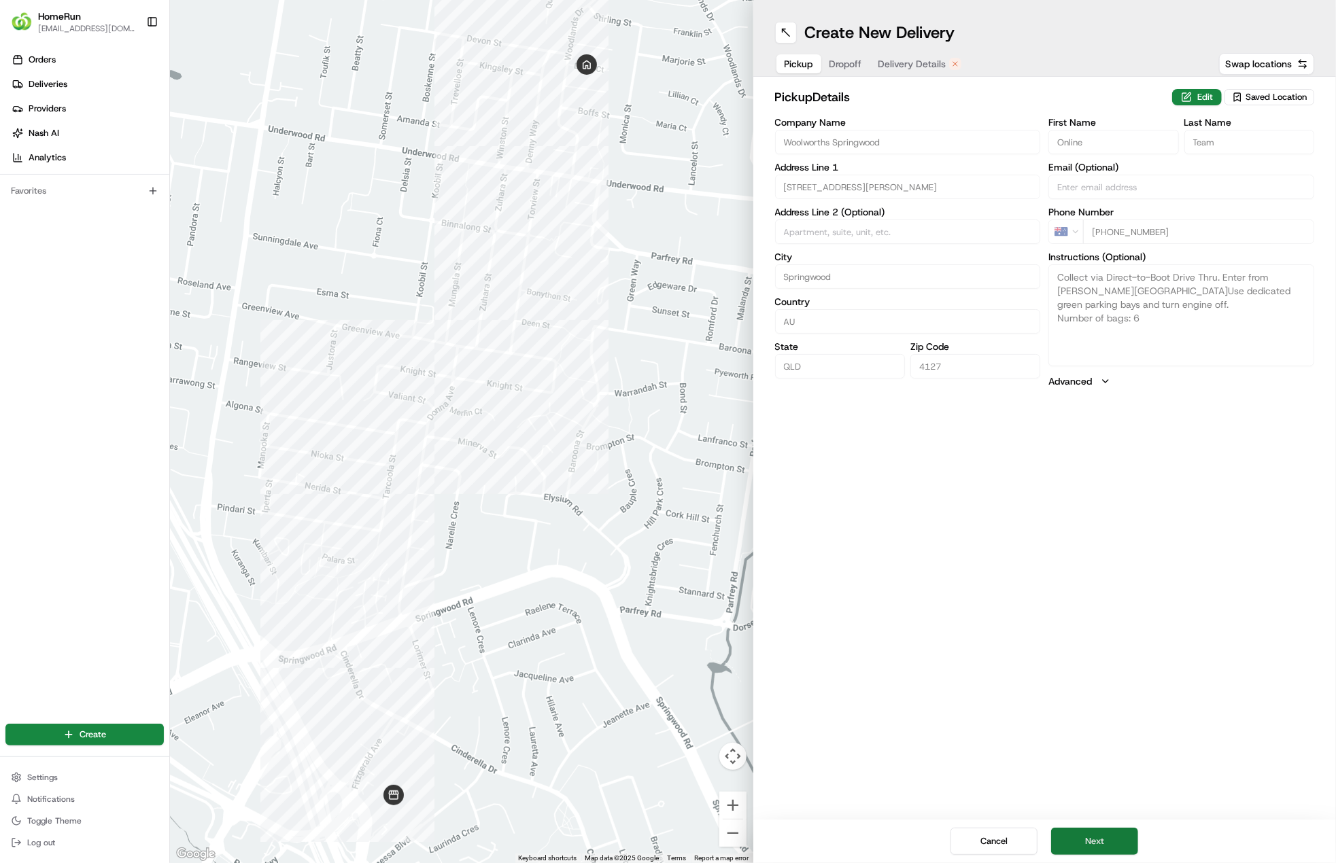
click at [1087, 829] on button "Next" at bounding box center [1094, 841] width 87 height 27
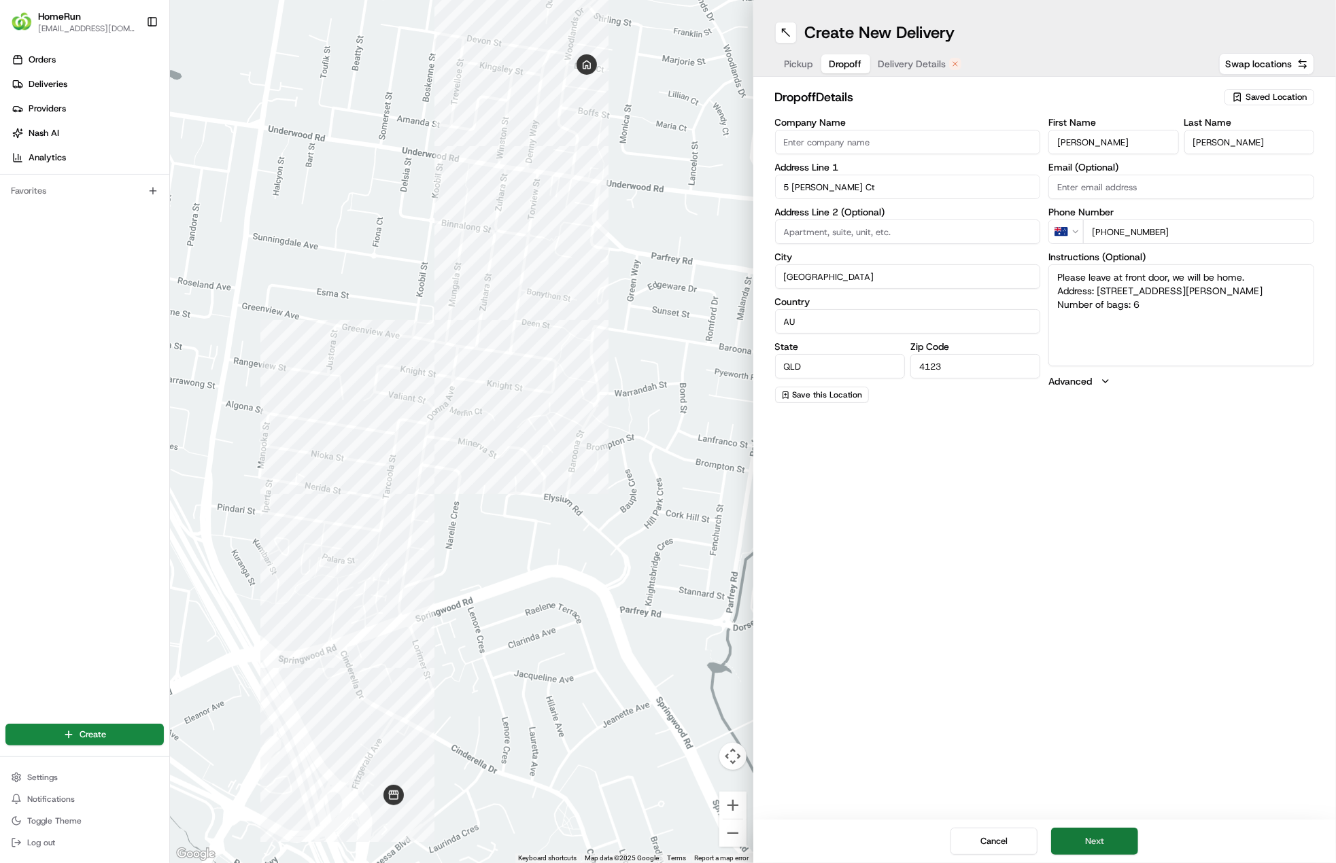
click at [1087, 830] on button "Next" at bounding box center [1094, 841] width 87 height 27
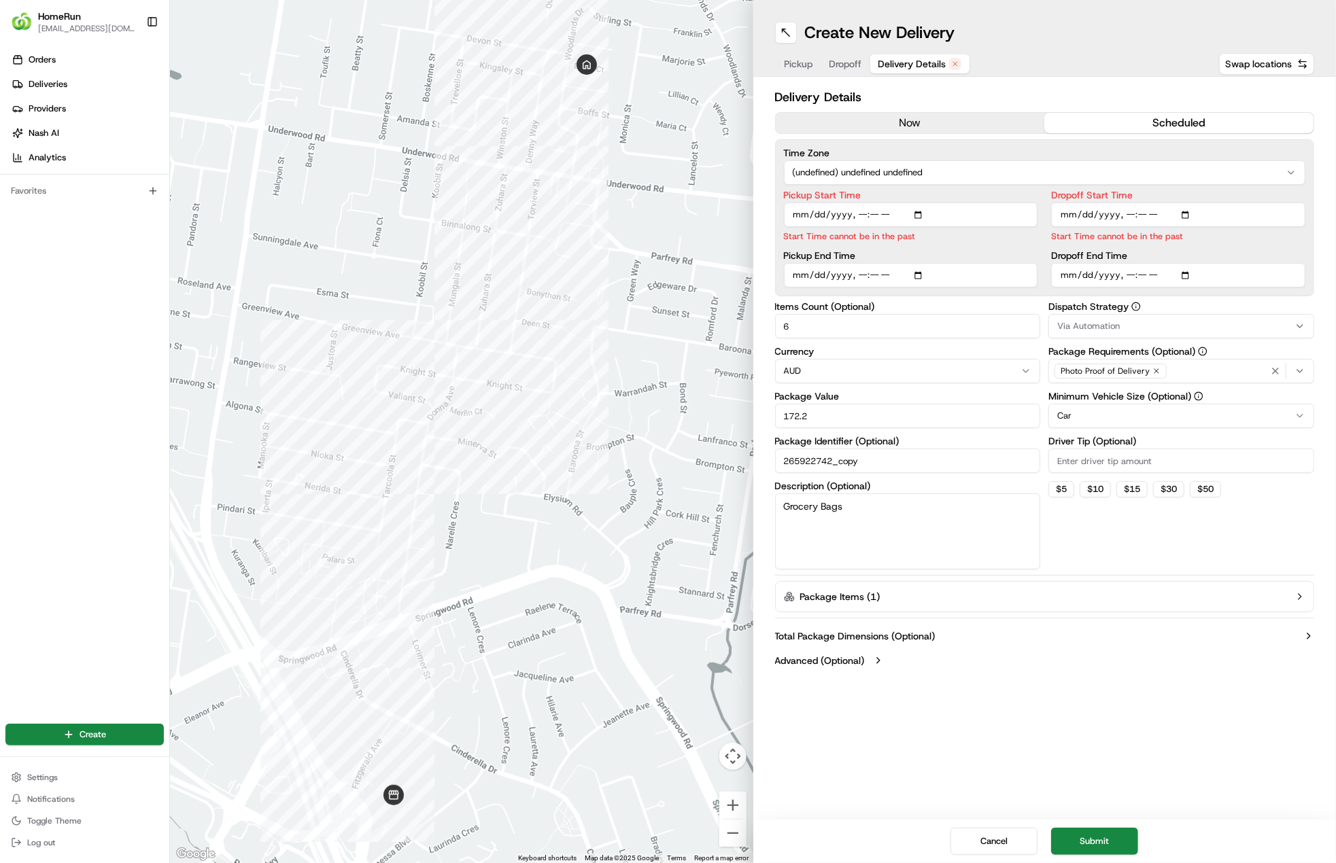
click at [898, 124] on button "now" at bounding box center [910, 123] width 269 height 20
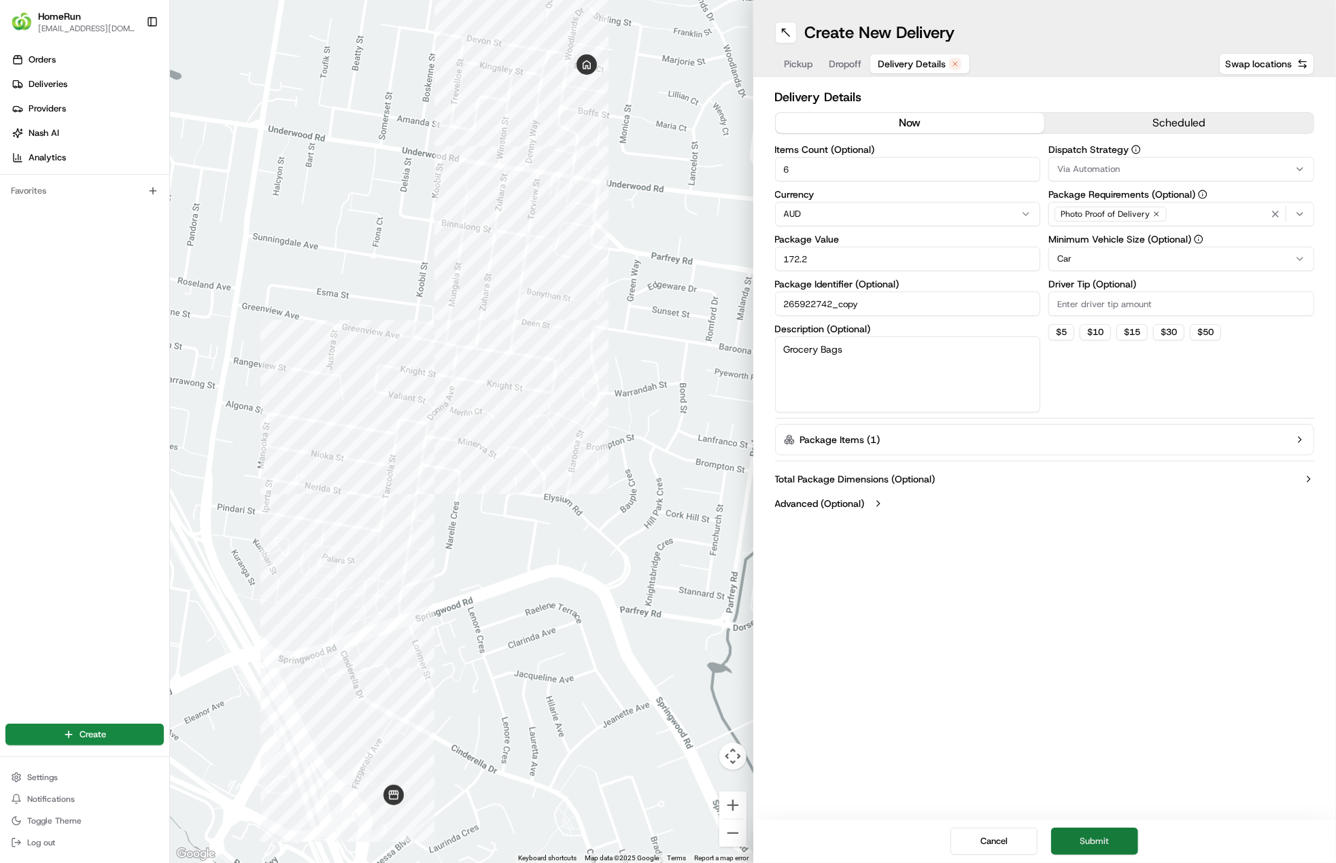
click at [1110, 836] on button "Submit" at bounding box center [1094, 841] width 87 height 27
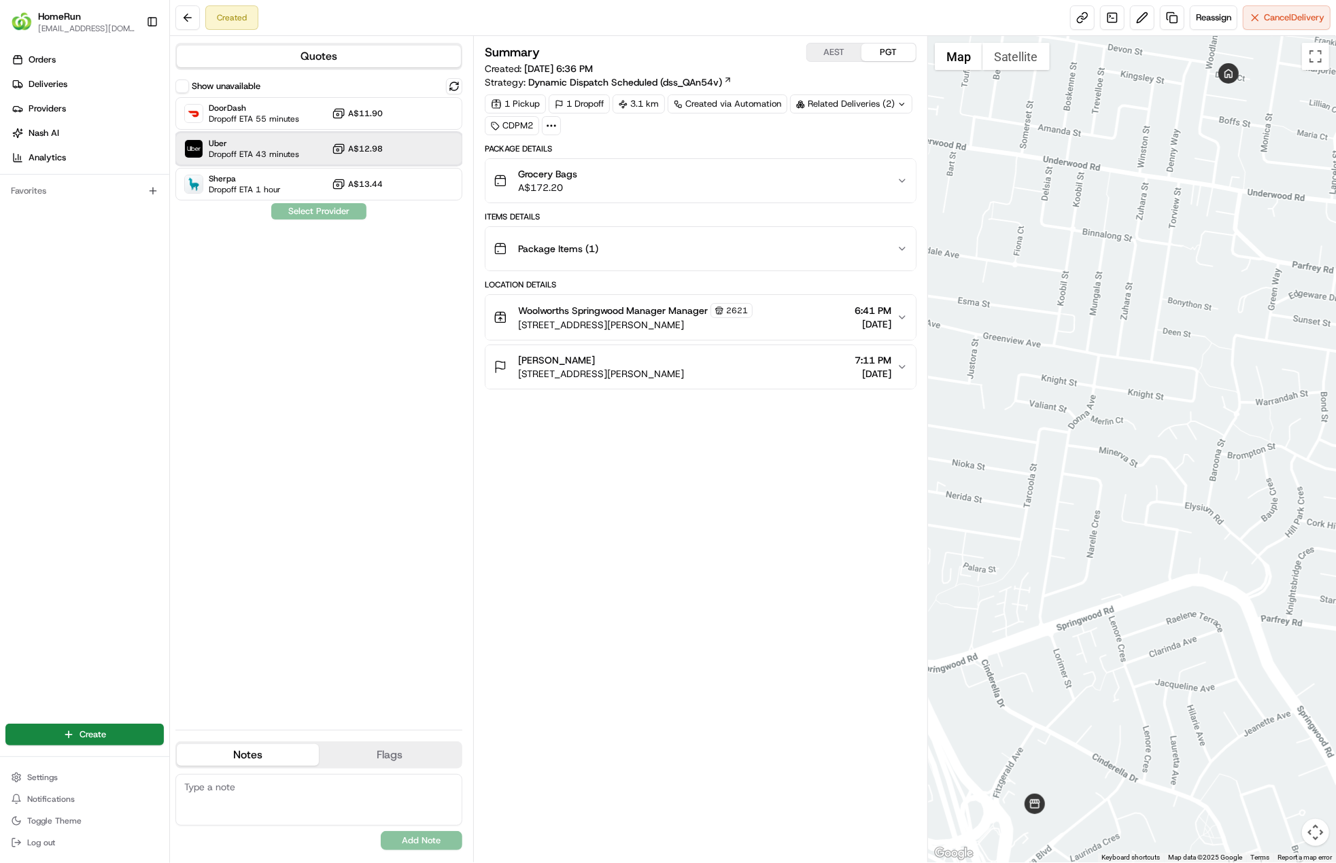
click at [320, 154] on div "Uber Dropoff ETA 43 minutes A$12.98" at bounding box center [318, 149] width 287 height 33
click at [321, 216] on button "Assign Provider" at bounding box center [319, 211] width 97 height 16
